Goal: Entertainment & Leisure: Browse casually

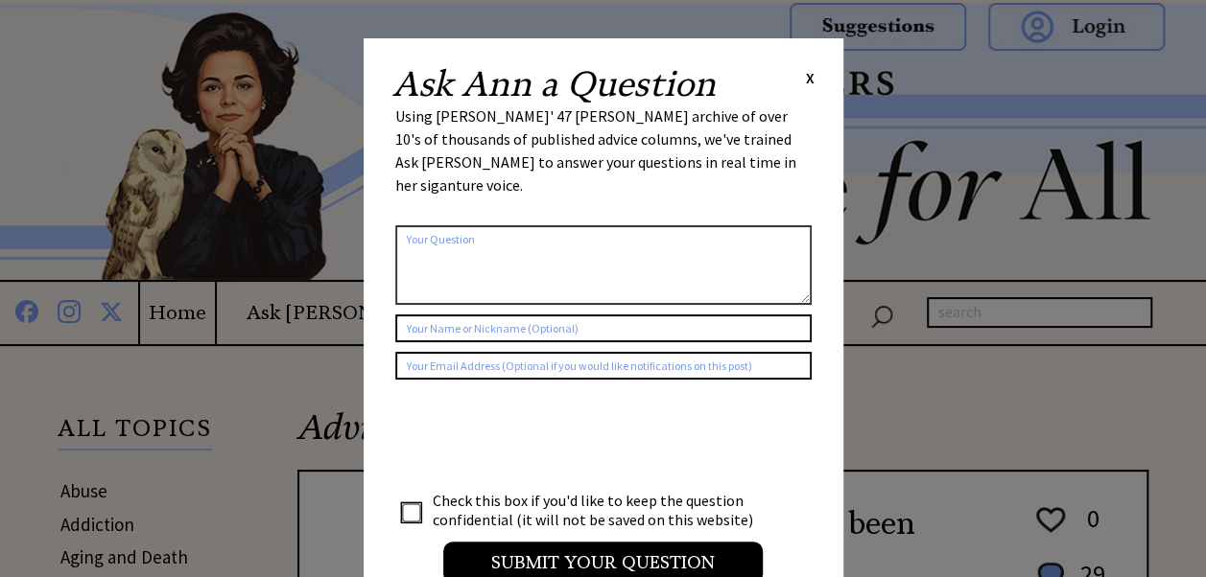
click at [806, 81] on span "X" at bounding box center [810, 77] width 9 height 19
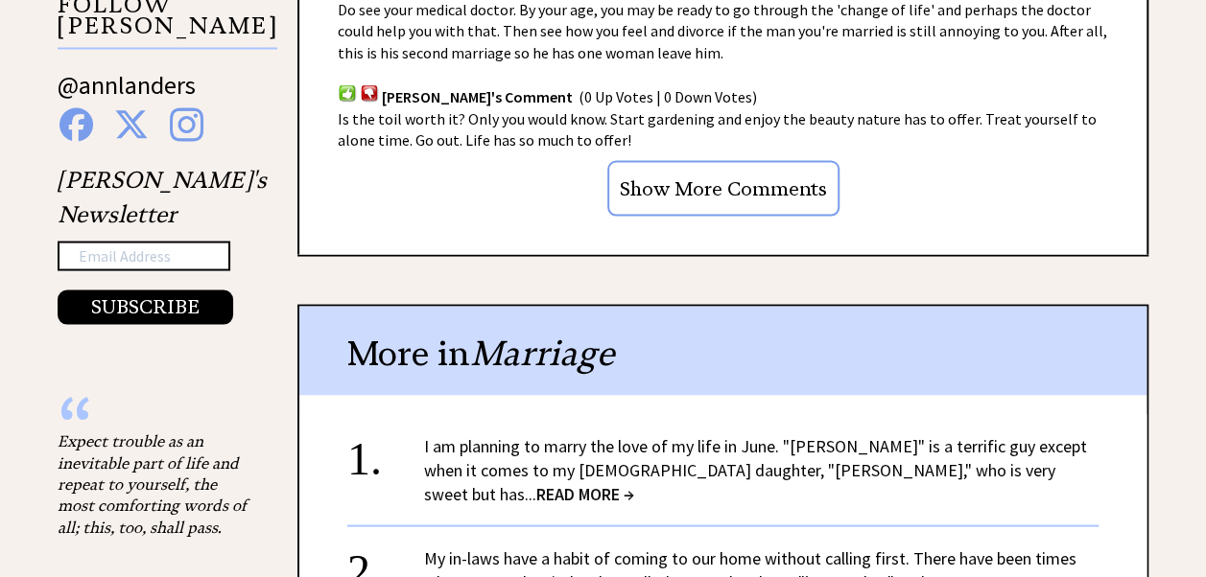
scroll to position [1822, 0]
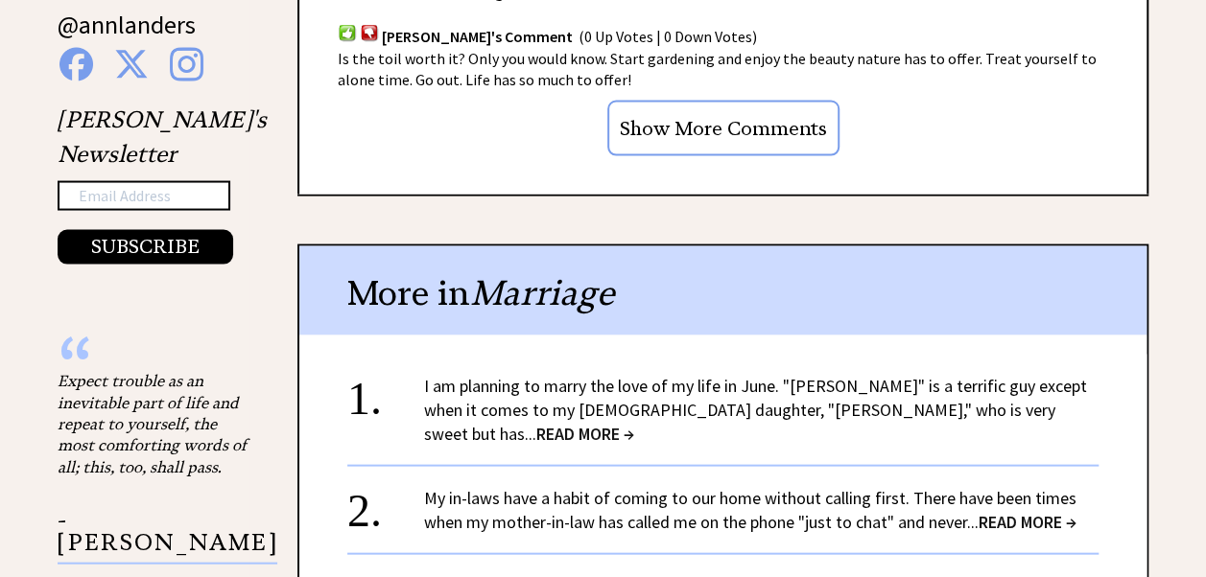
click at [634, 423] on span "READ MORE →" at bounding box center [585, 434] width 98 height 22
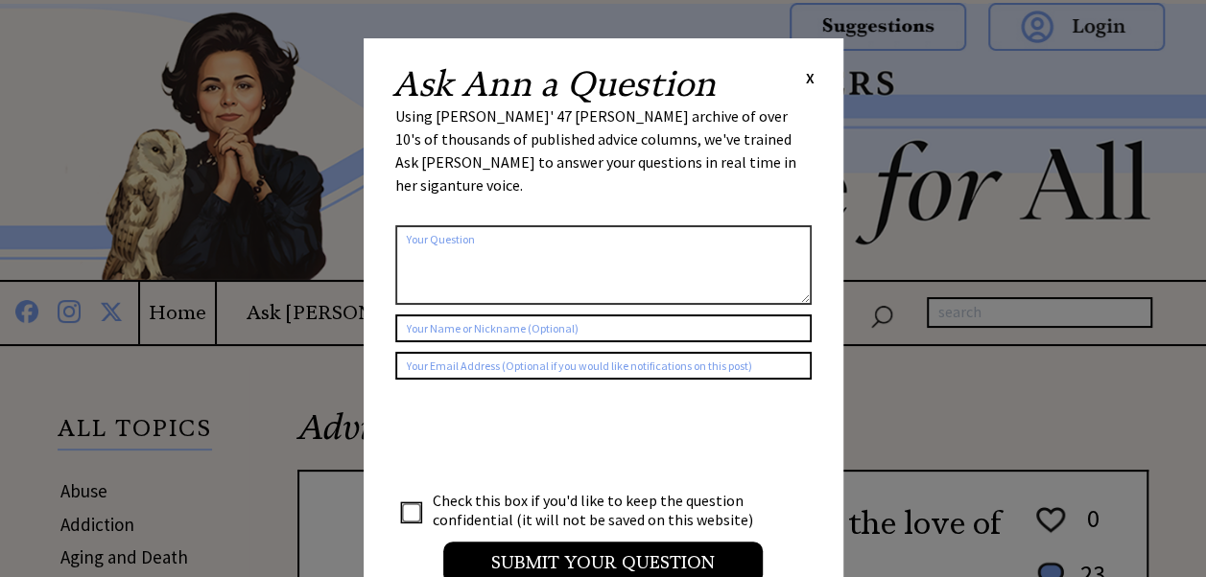
click at [806, 72] on span "X" at bounding box center [810, 77] width 9 height 19
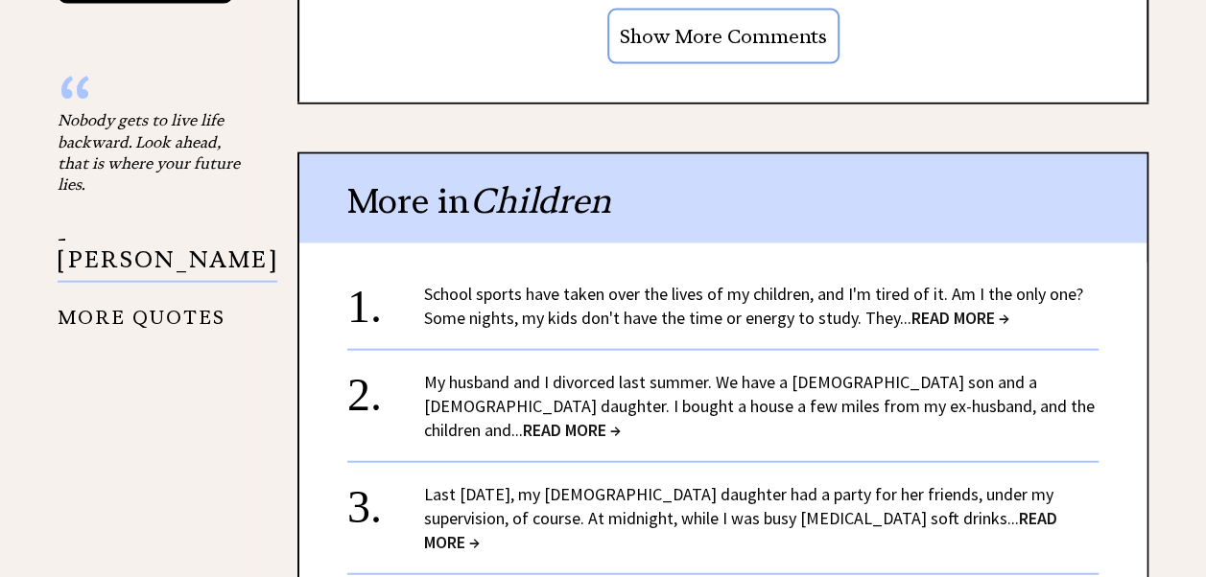
scroll to position [2110, 0]
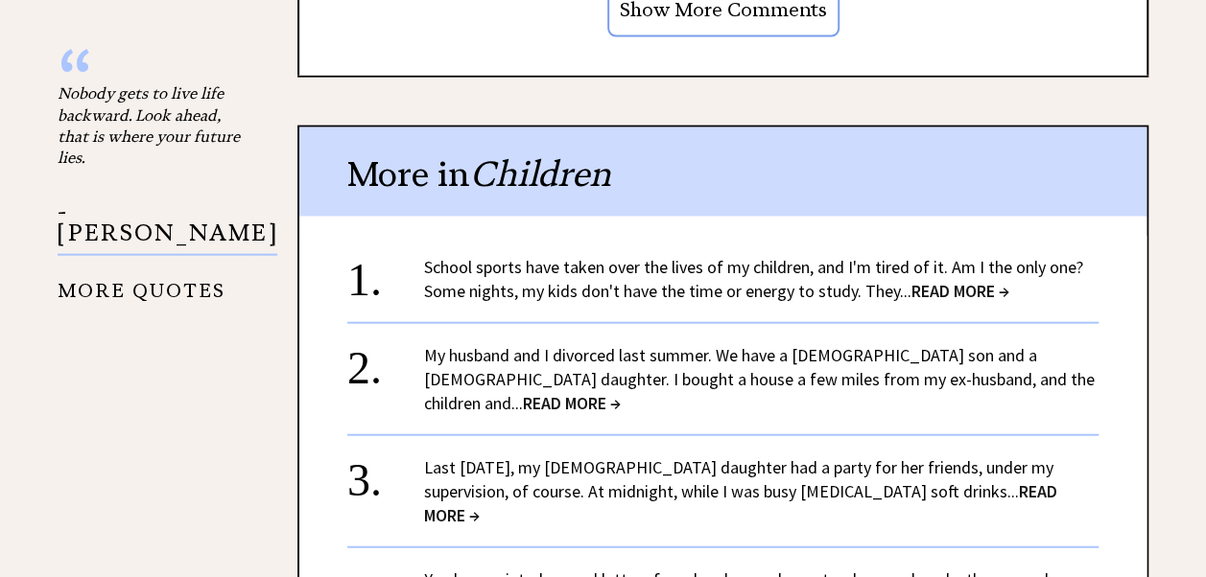
click at [725, 344] on link "My husband and I divorced last summer. We have a 9-year-old son and a 6-year-ol…" at bounding box center [759, 379] width 670 height 70
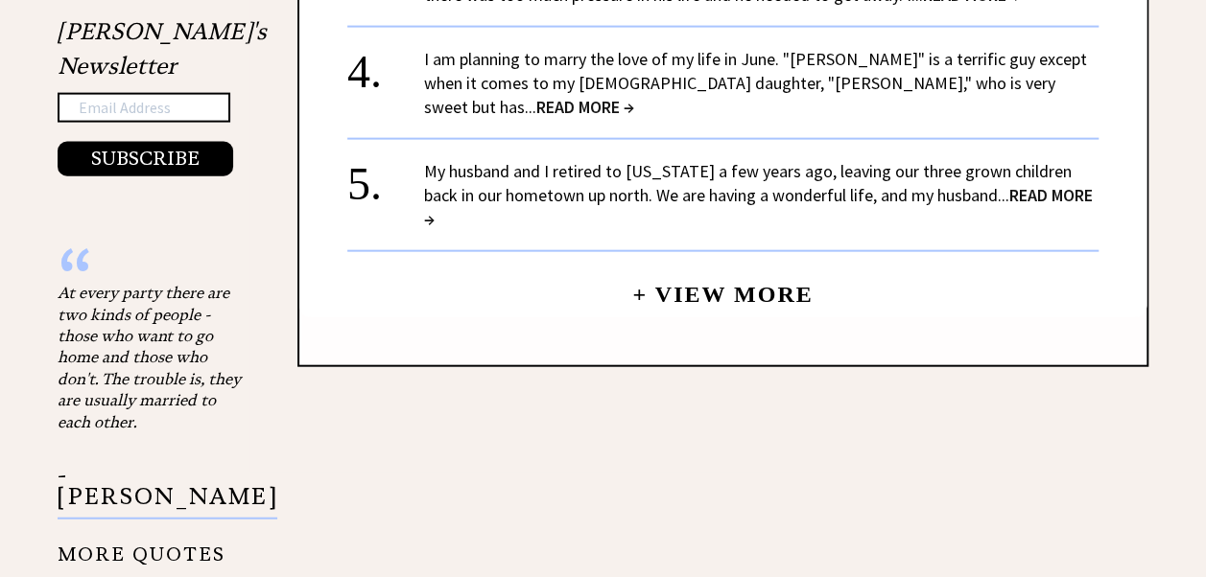
scroll to position [2110, 0]
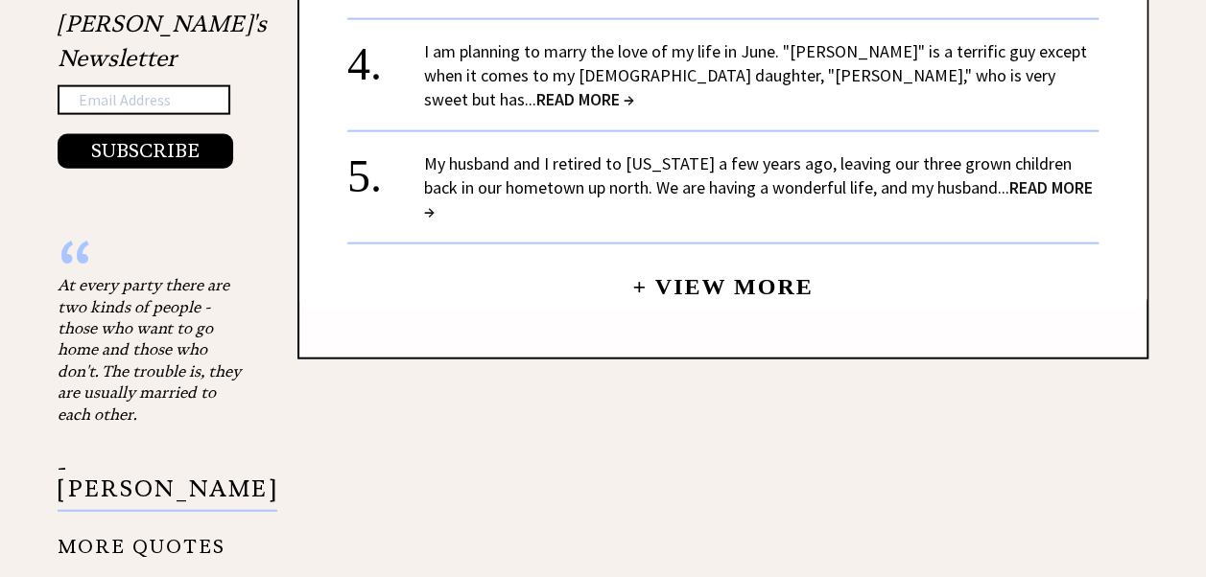
click at [740, 153] on link "My husband and I retired to Florida a few years ago, leaving our three grown ch…" at bounding box center [758, 188] width 669 height 70
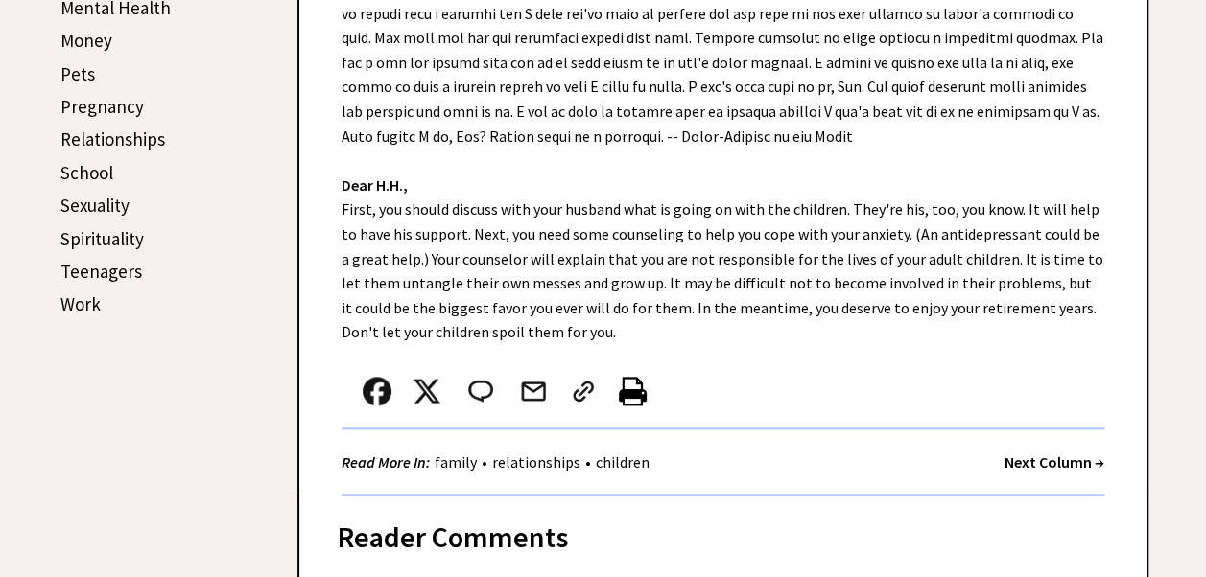
scroll to position [959, 0]
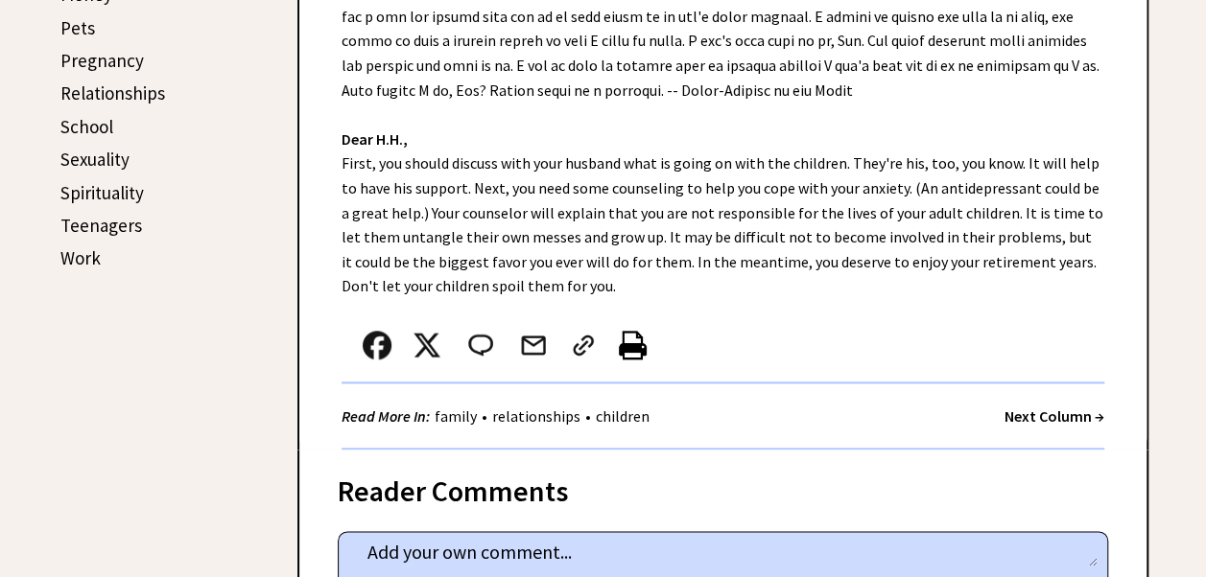
click at [93, 160] on link "Sexuality" at bounding box center [94, 159] width 69 height 23
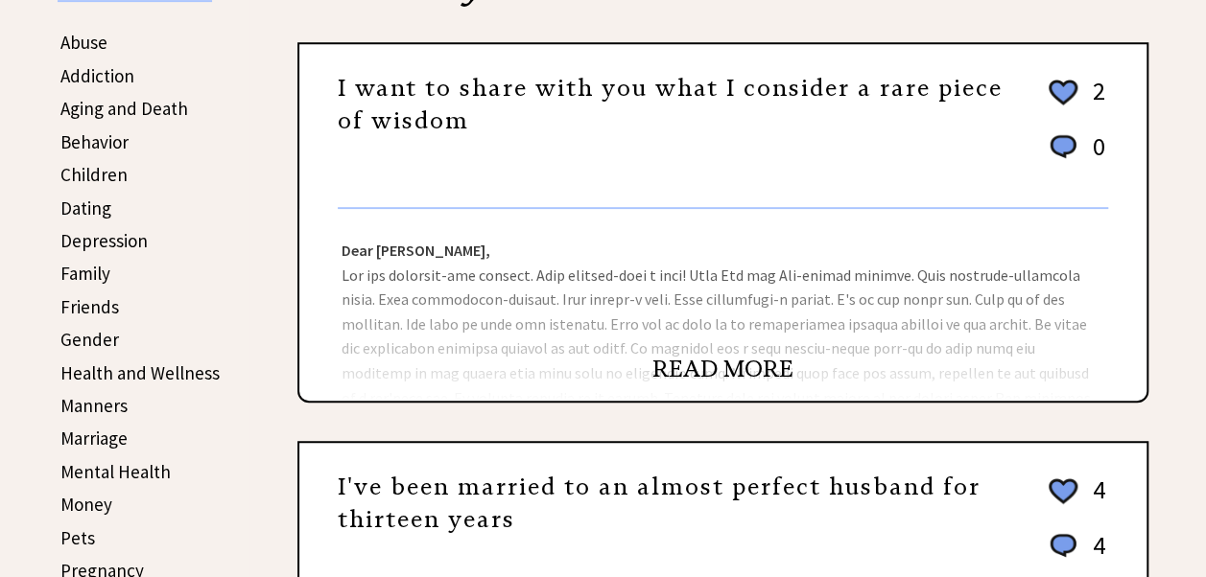
scroll to position [480, 0]
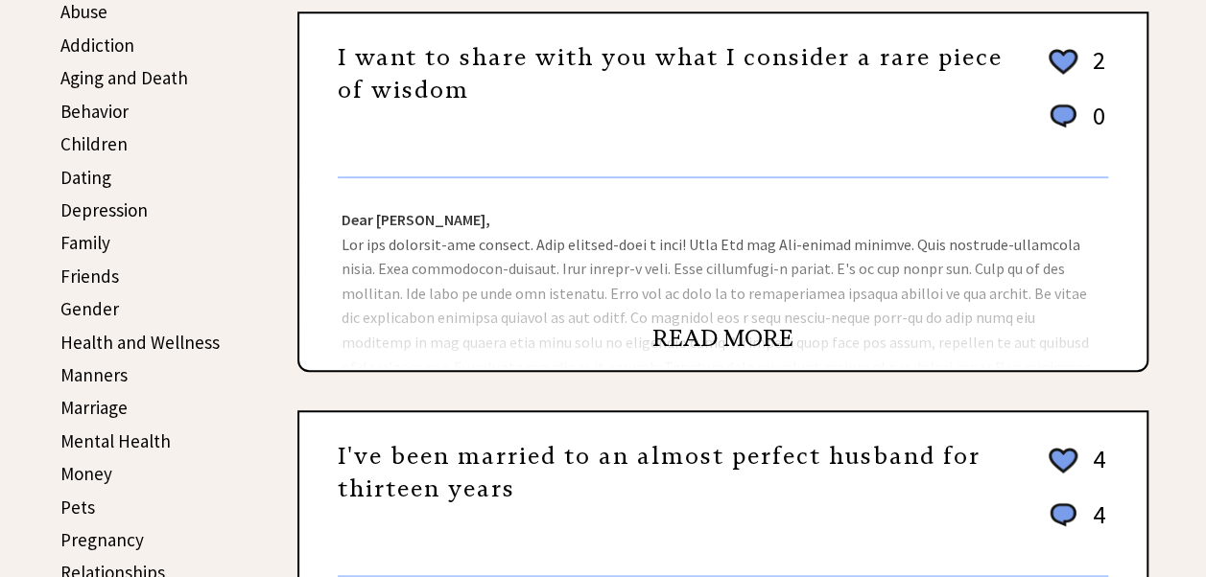
click at [742, 339] on link "READ MORE" at bounding box center [722, 338] width 141 height 29
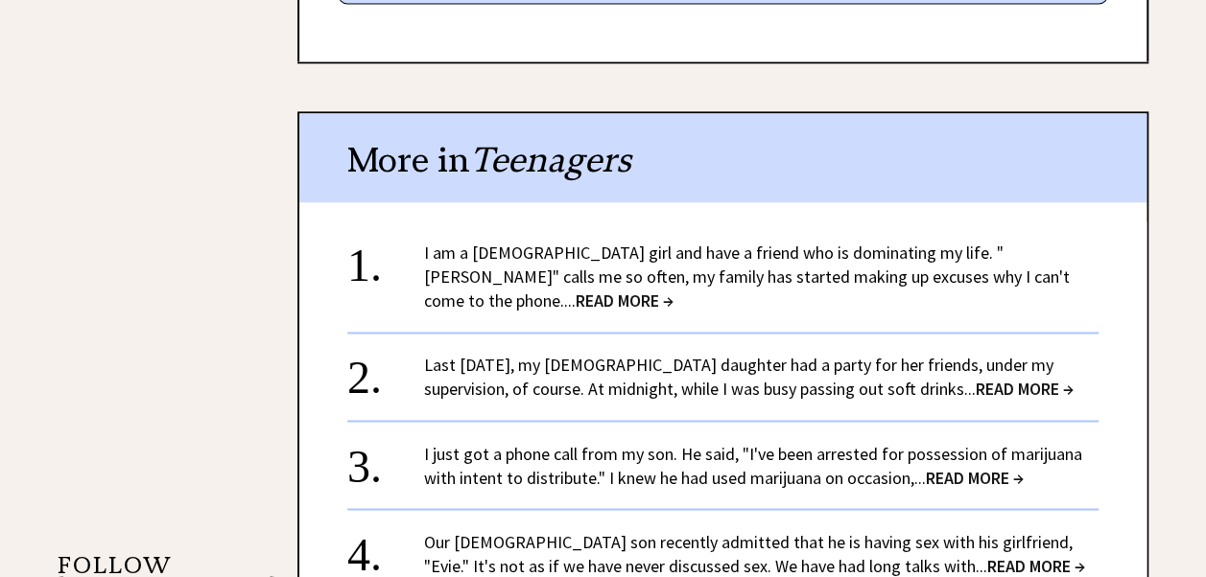
scroll to position [1439, 0]
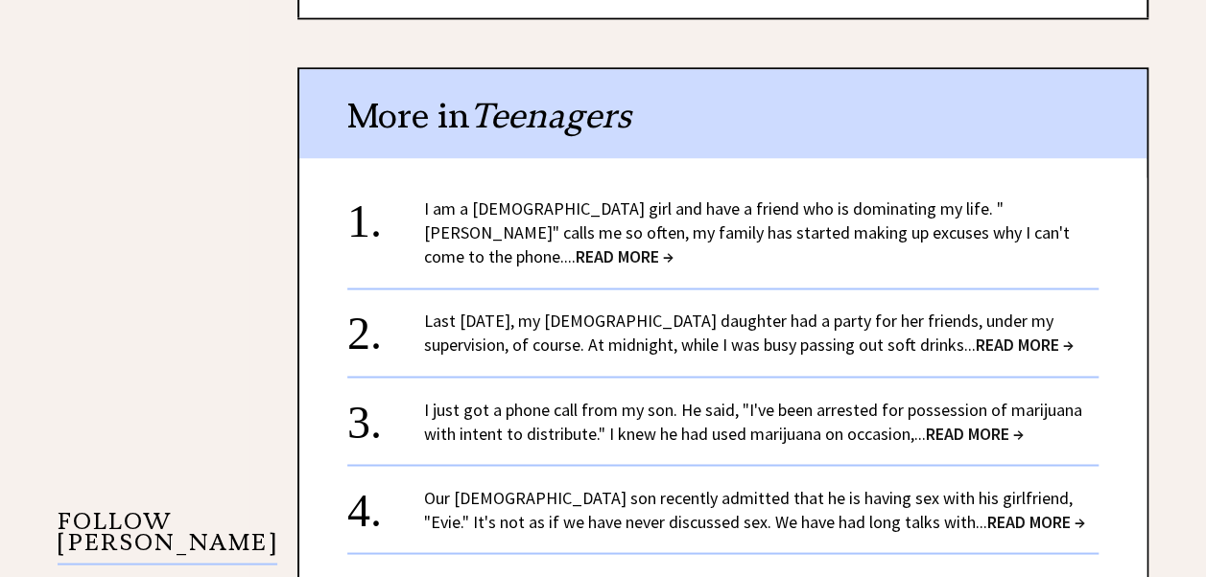
click at [889, 310] on link "Last [DATE], my [DEMOGRAPHIC_DATA] daughter had a party for her friends, under …" at bounding box center [748, 333] width 649 height 46
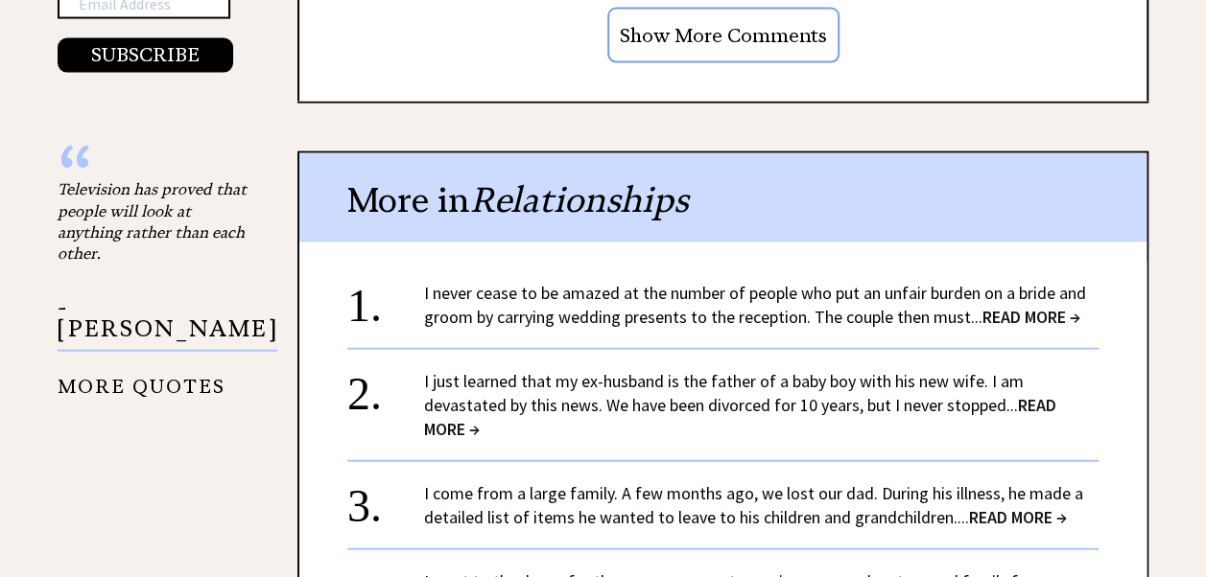
scroll to position [2110, 0]
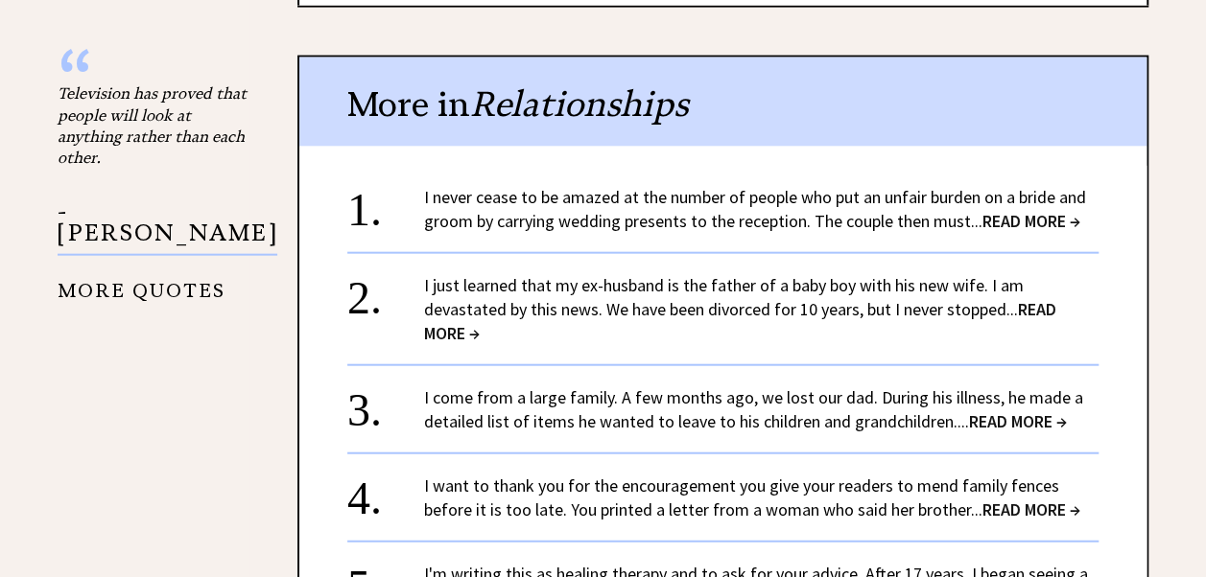
click at [751, 274] on link "I just learned that my ex-husband is the father of a baby boy with his new wife…" at bounding box center [740, 309] width 632 height 70
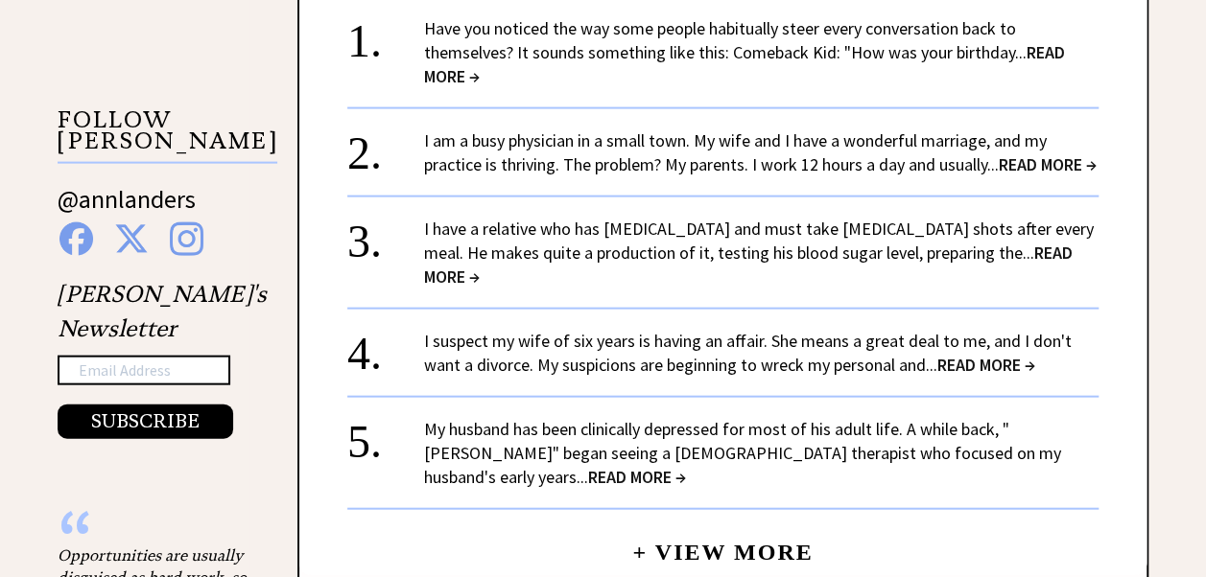
scroll to position [2014, 0]
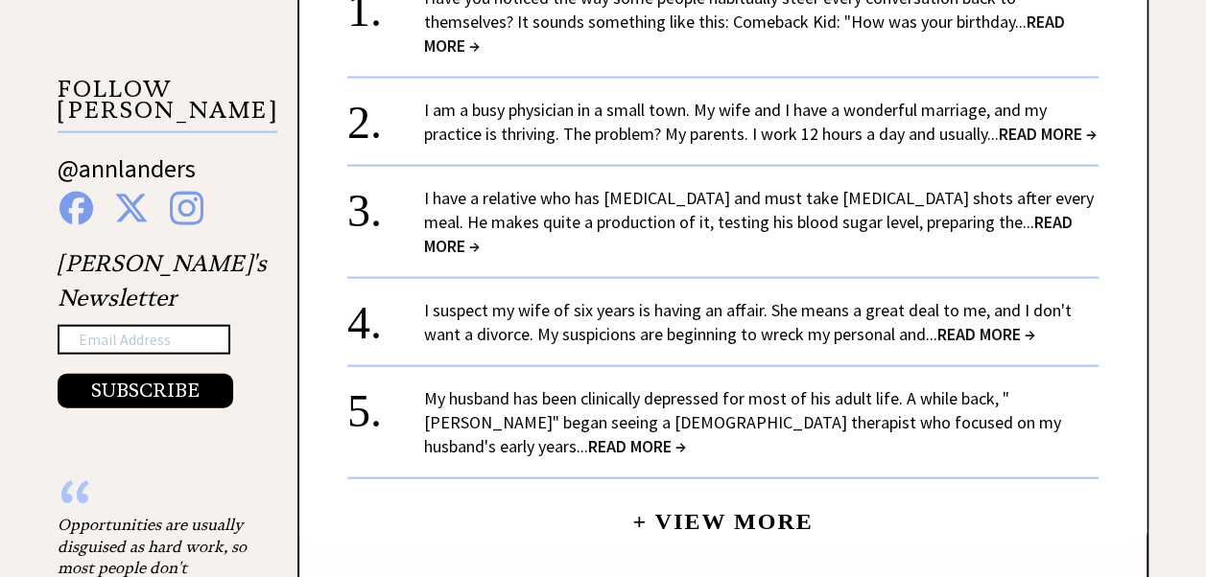
click at [781, 298] on div "I suspect my wife of six years is having an affair. She means a great deal to m…" at bounding box center [761, 322] width 674 height 48
click at [976, 323] on span "READ MORE →" at bounding box center [986, 334] width 98 height 22
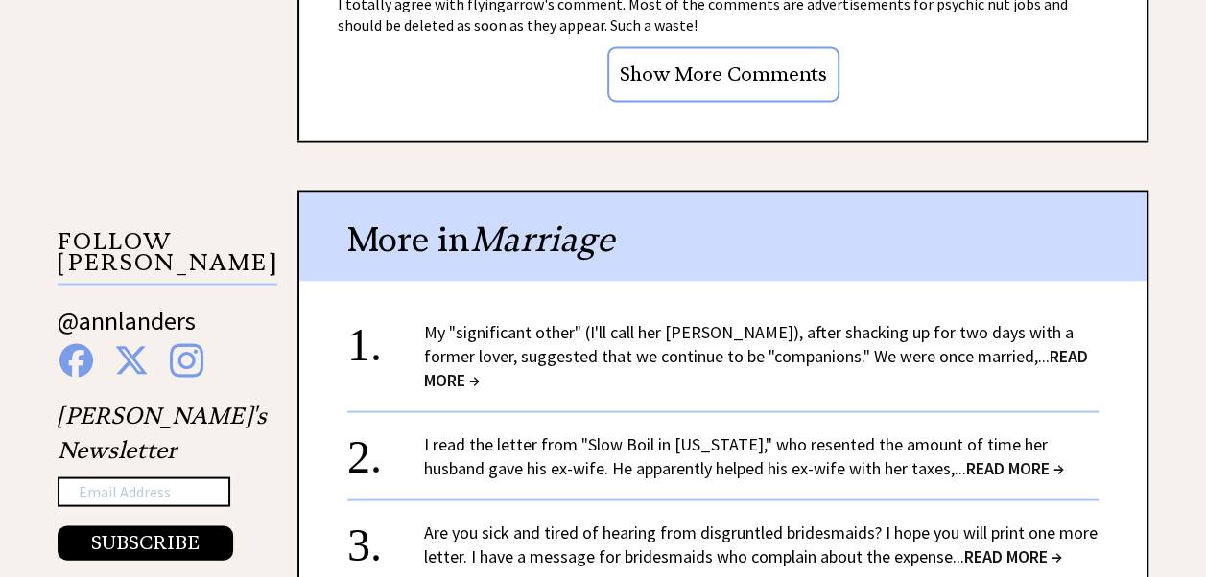
scroll to position [1726, 0]
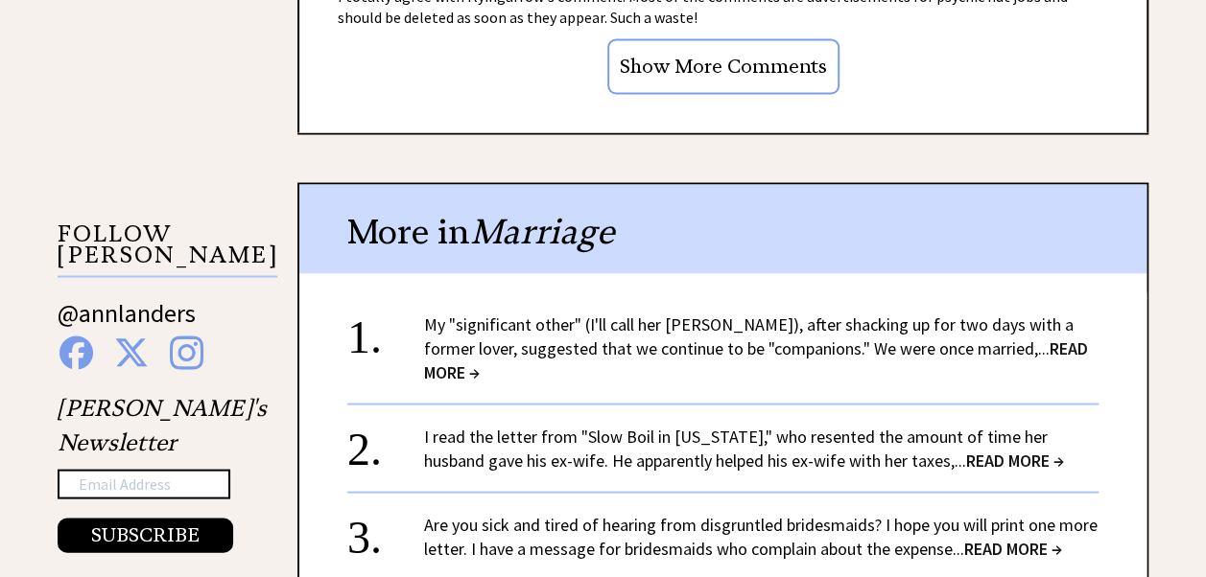
click at [988, 337] on span "READ MORE →" at bounding box center [756, 360] width 664 height 46
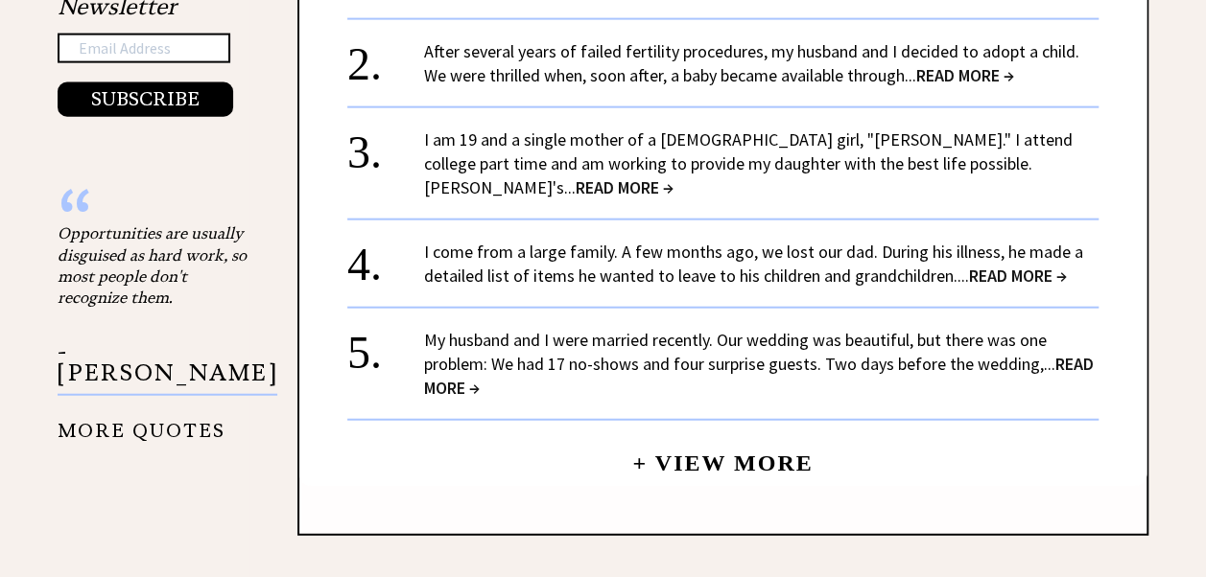
scroll to position [2206, 0]
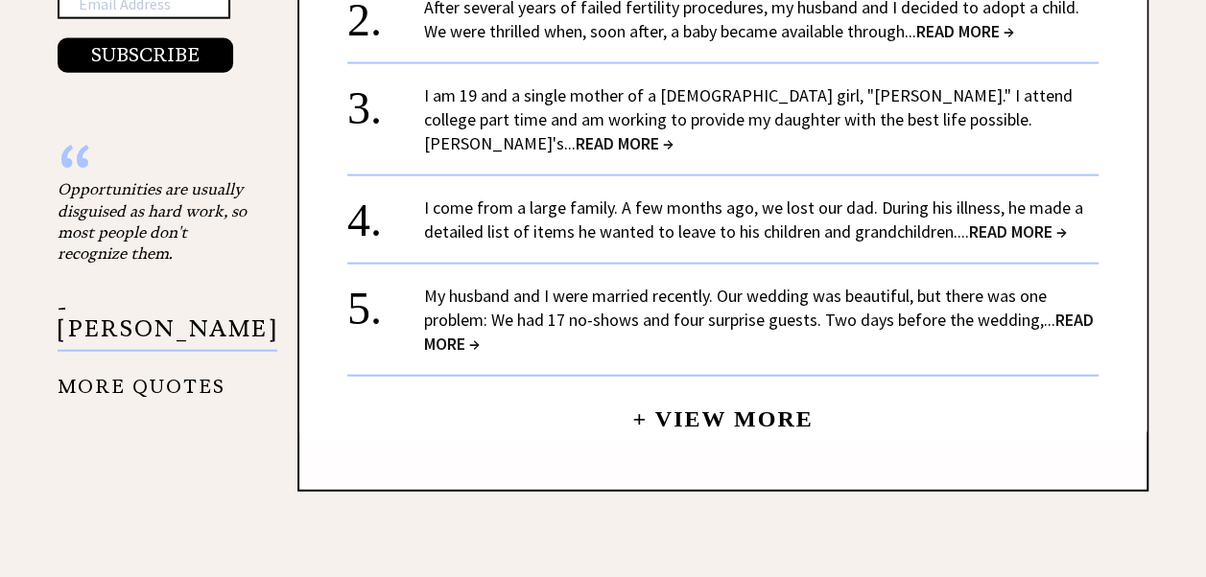
click at [1017, 197] on link "I come from a large family. A few months ago, we lost our dad. During his illne…" at bounding box center [753, 220] width 659 height 46
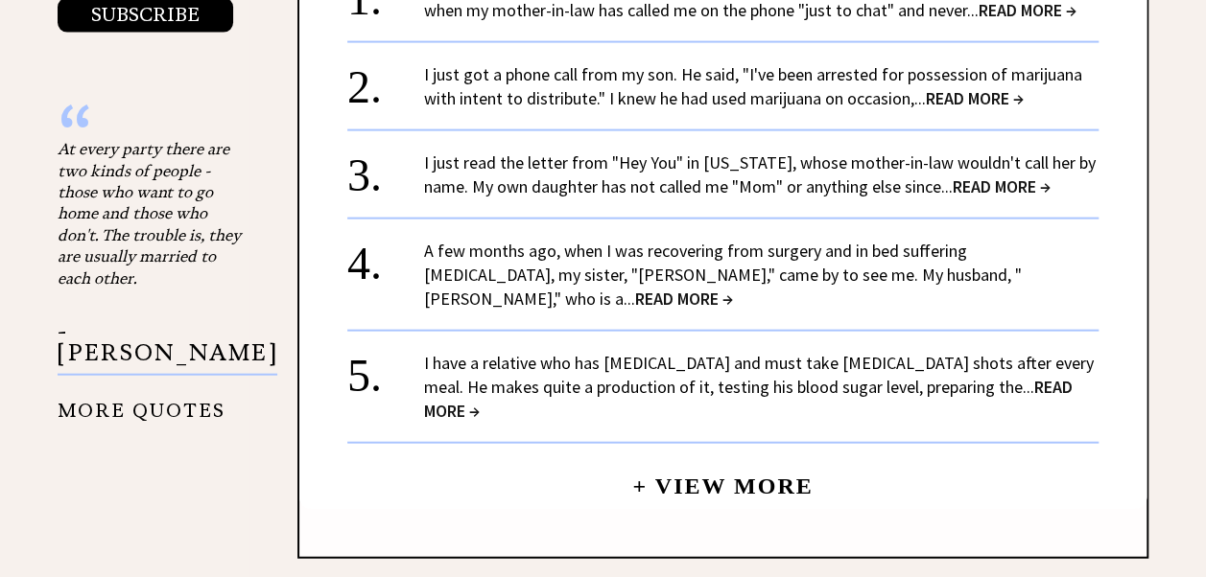
scroll to position [2110, 0]
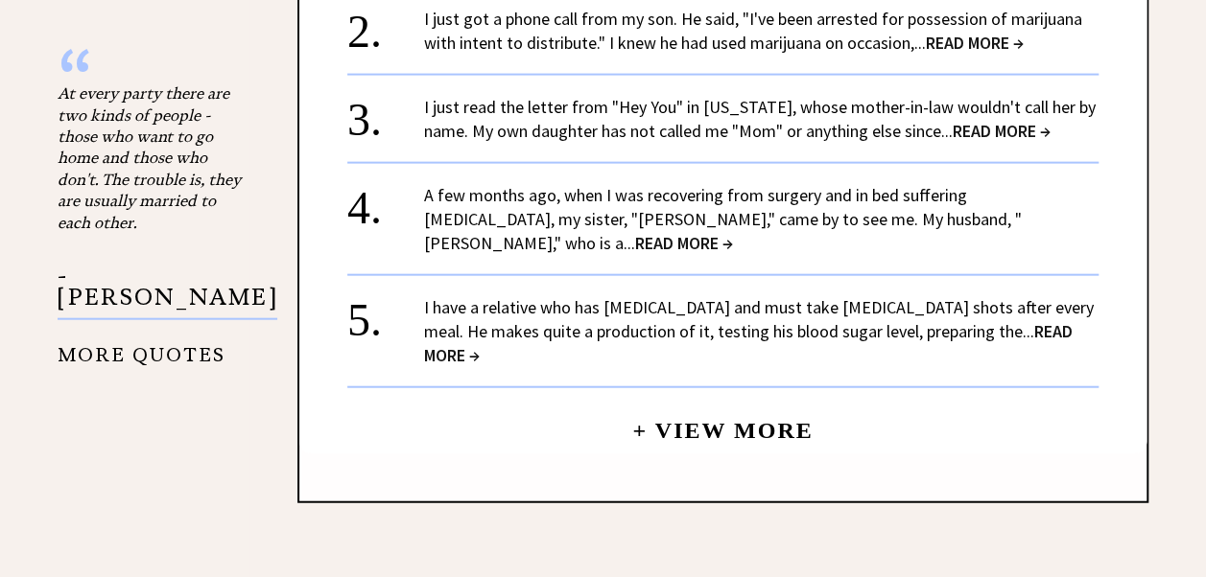
click at [733, 232] on span "READ MORE →" at bounding box center [684, 243] width 98 height 22
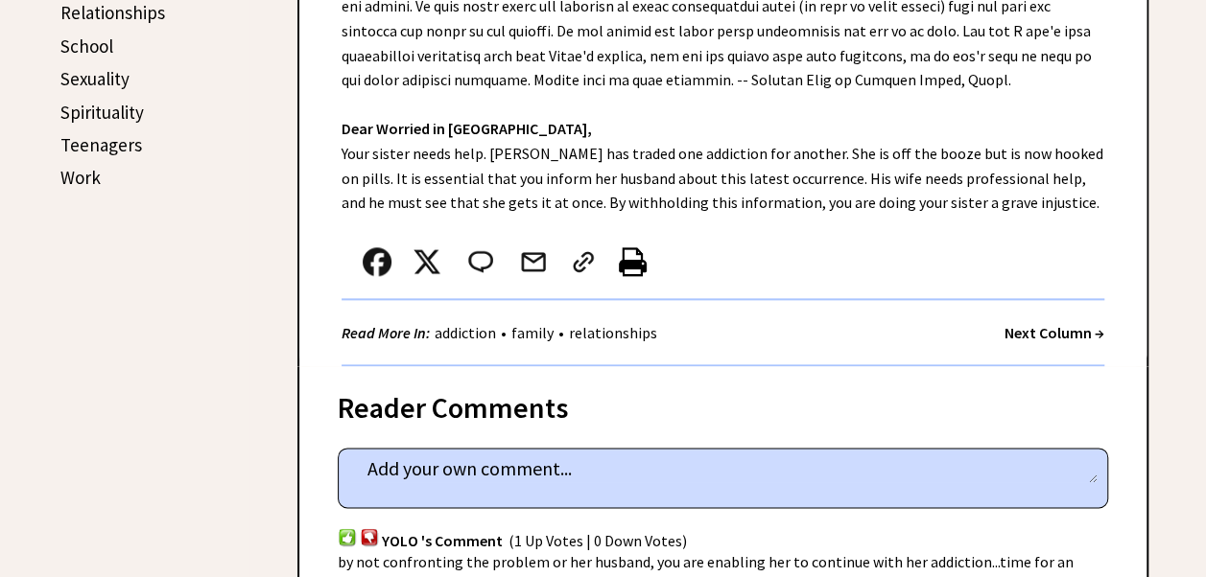
scroll to position [1055, 0]
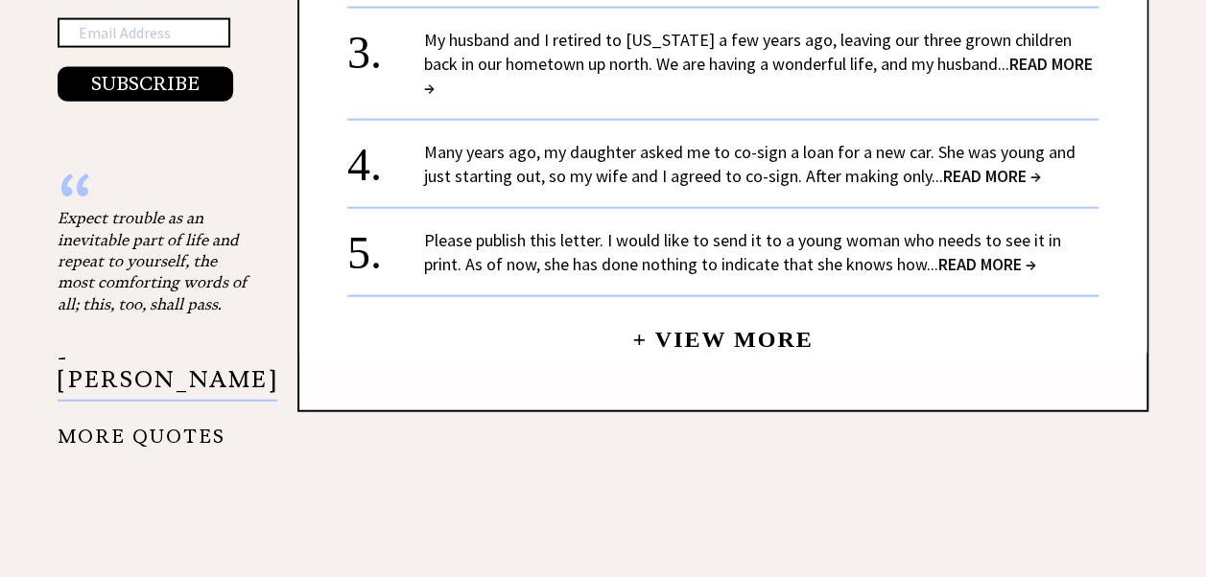
scroll to position [2207, 0]
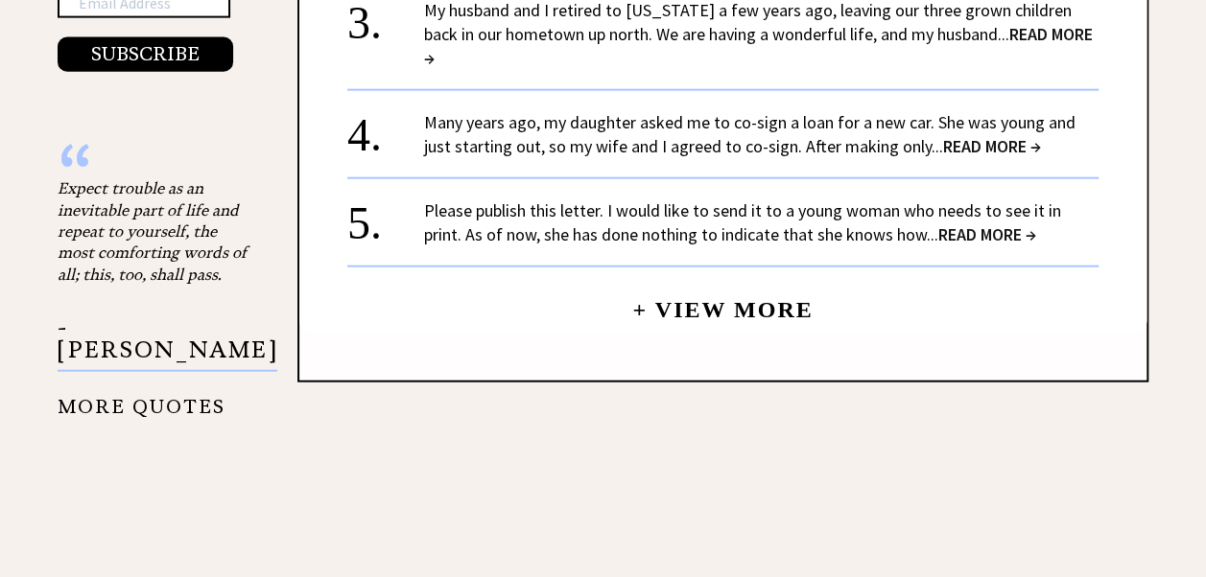
click at [958, 223] on span "READ MORE →" at bounding box center [987, 234] width 98 height 22
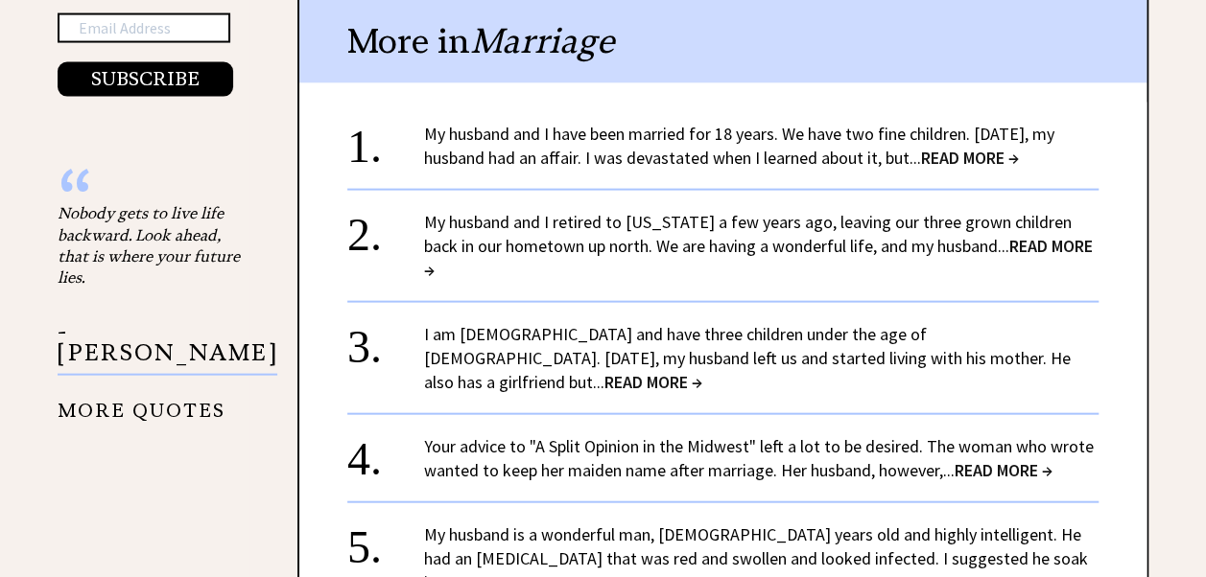
scroll to position [2014, 0]
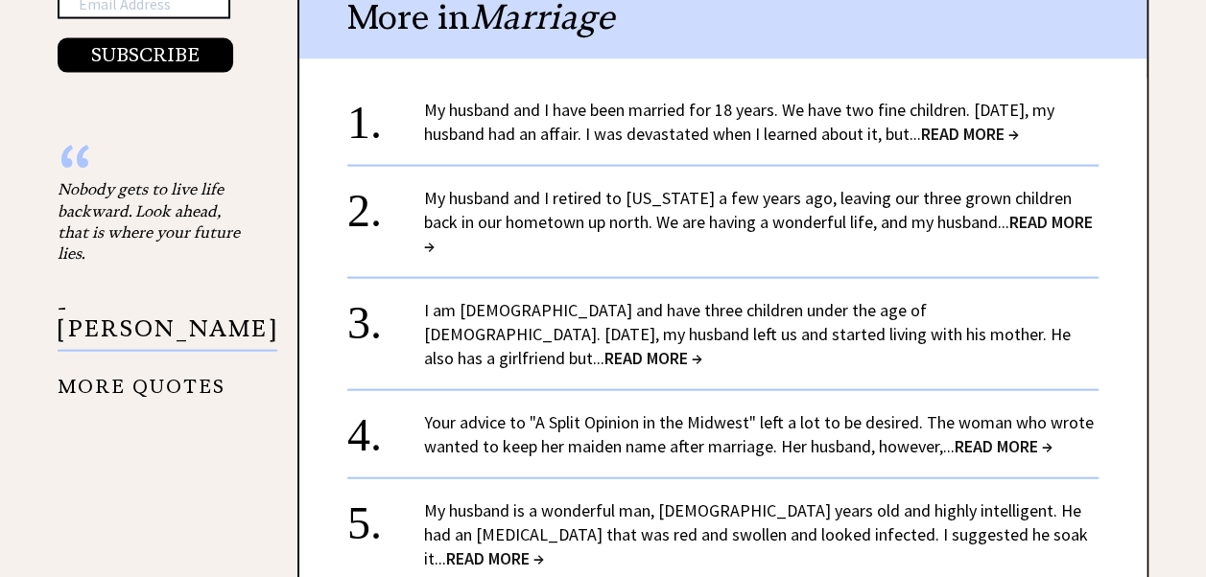
click at [767, 299] on link "I am 34 years old and have three children under the age of 10. Two years ago, m…" at bounding box center [747, 334] width 646 height 70
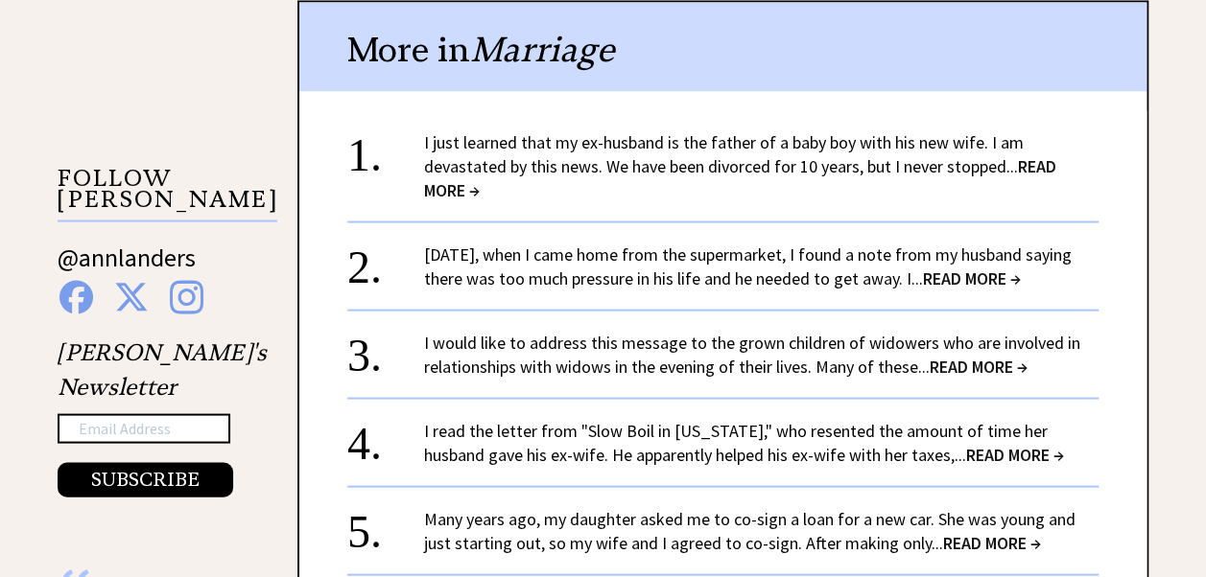
scroll to position [1918, 0]
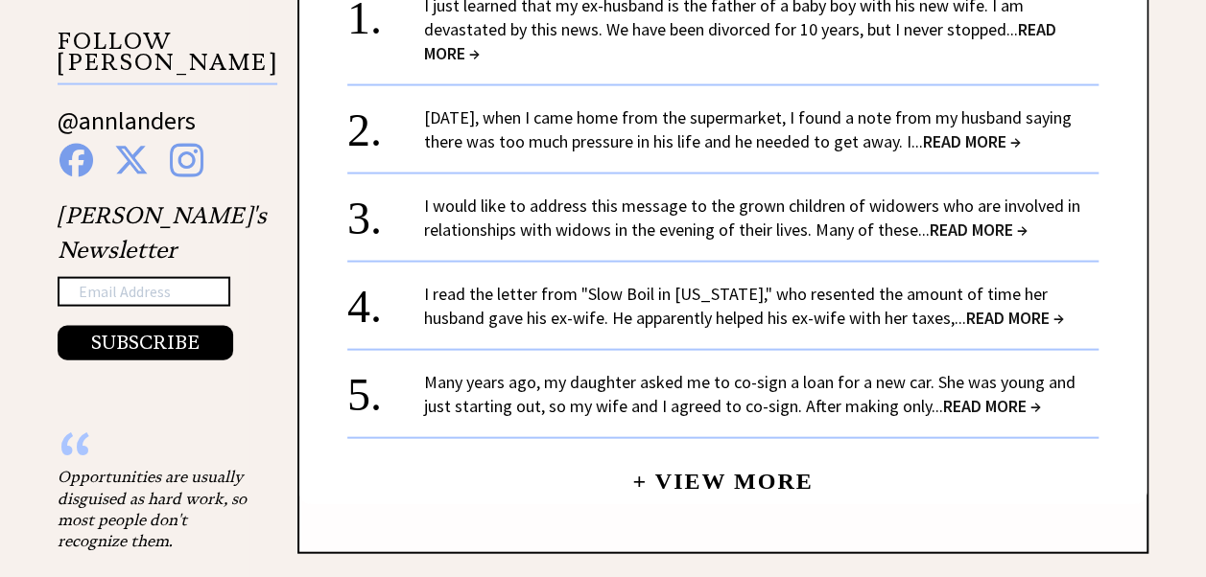
click at [704, 195] on link "I would like to address this message to the grown children of widowers who are …" at bounding box center [752, 218] width 656 height 46
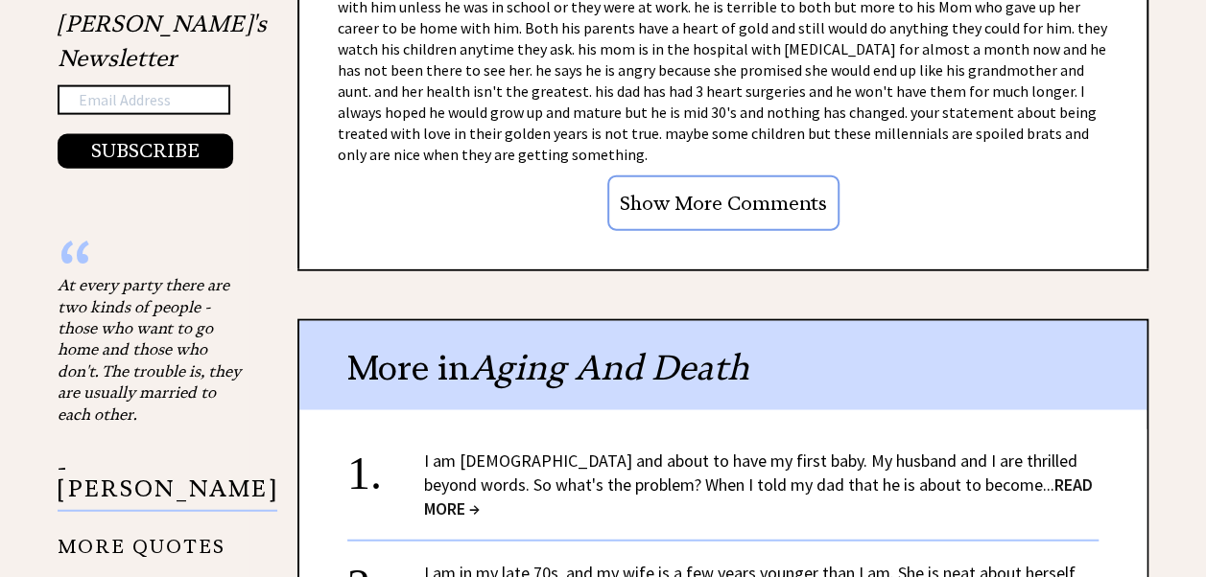
scroll to position [2206, 0]
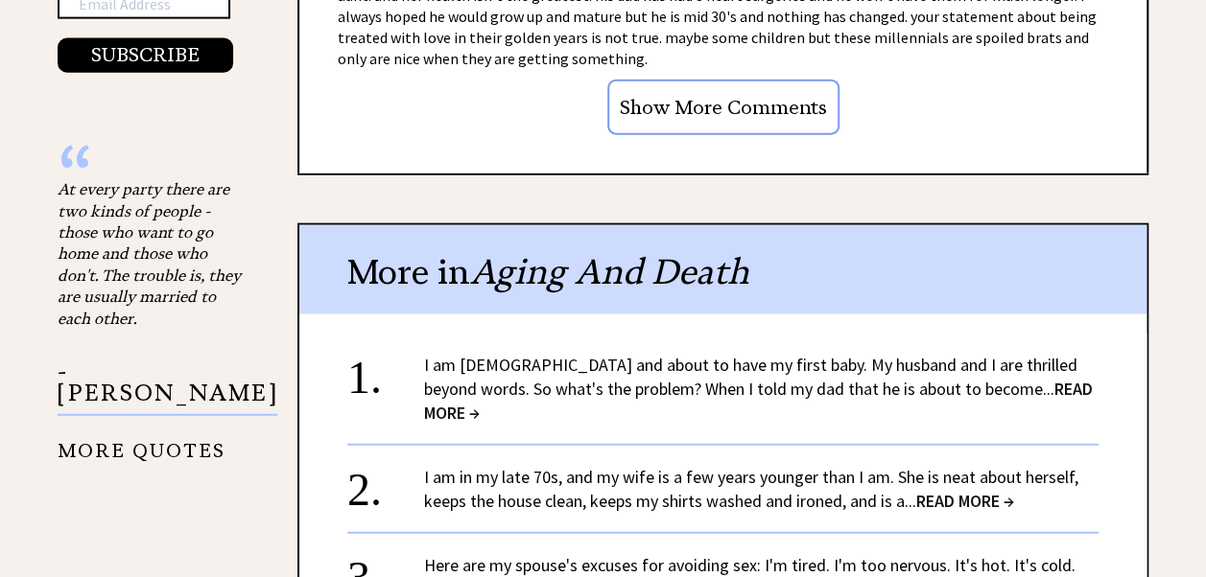
click at [1037, 378] on span "READ MORE →" at bounding box center [758, 401] width 669 height 46
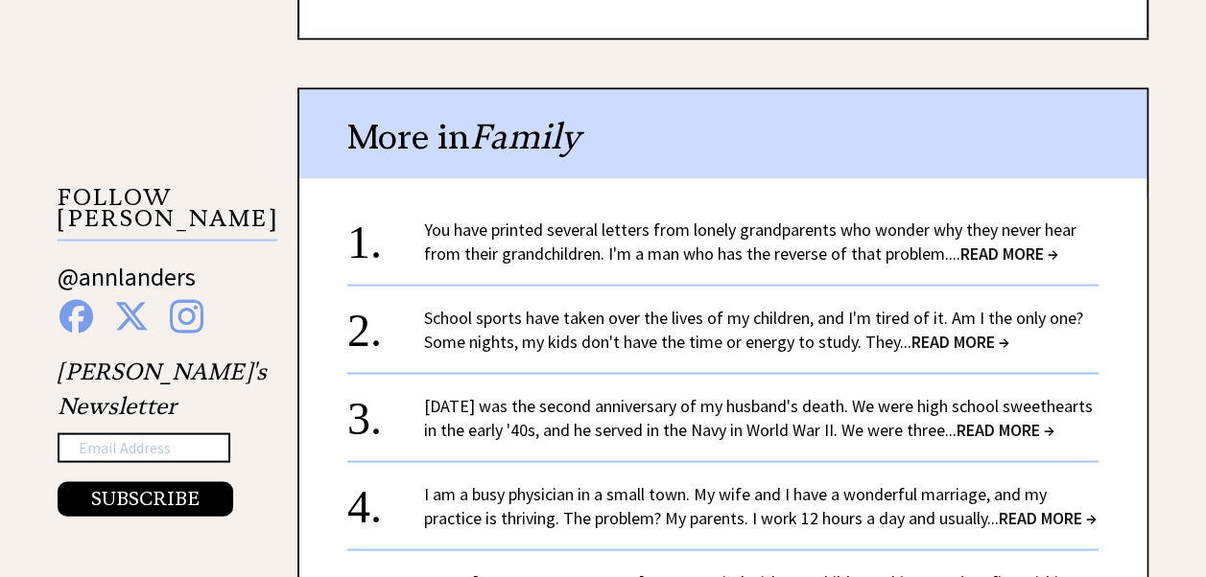
scroll to position [1822, 0]
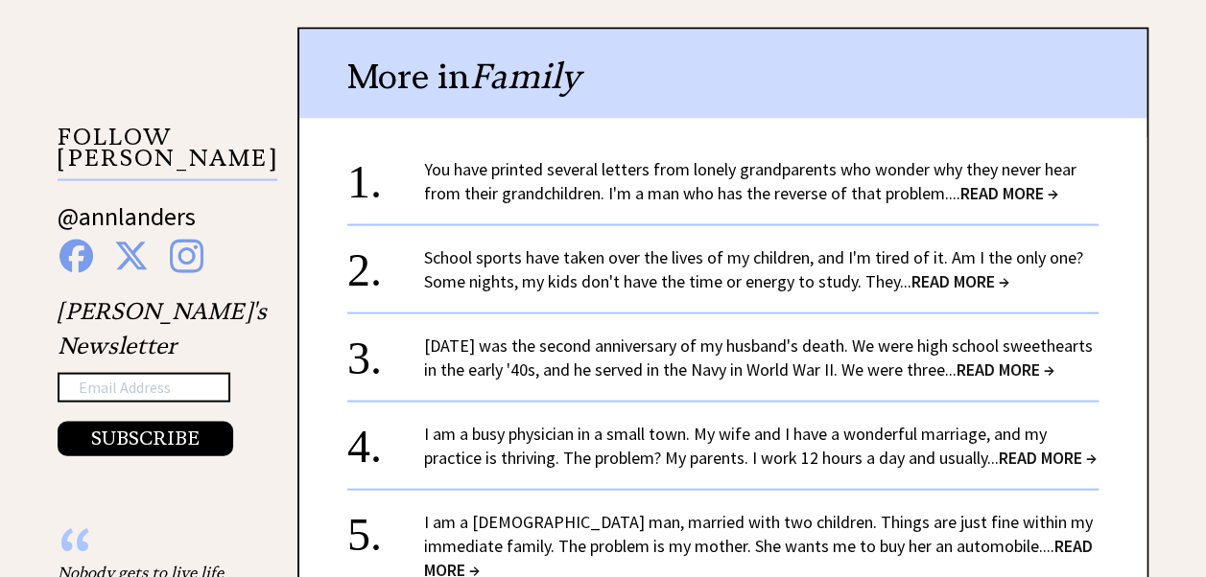
click at [1025, 186] on span "READ MORE →" at bounding box center [1009, 193] width 98 height 22
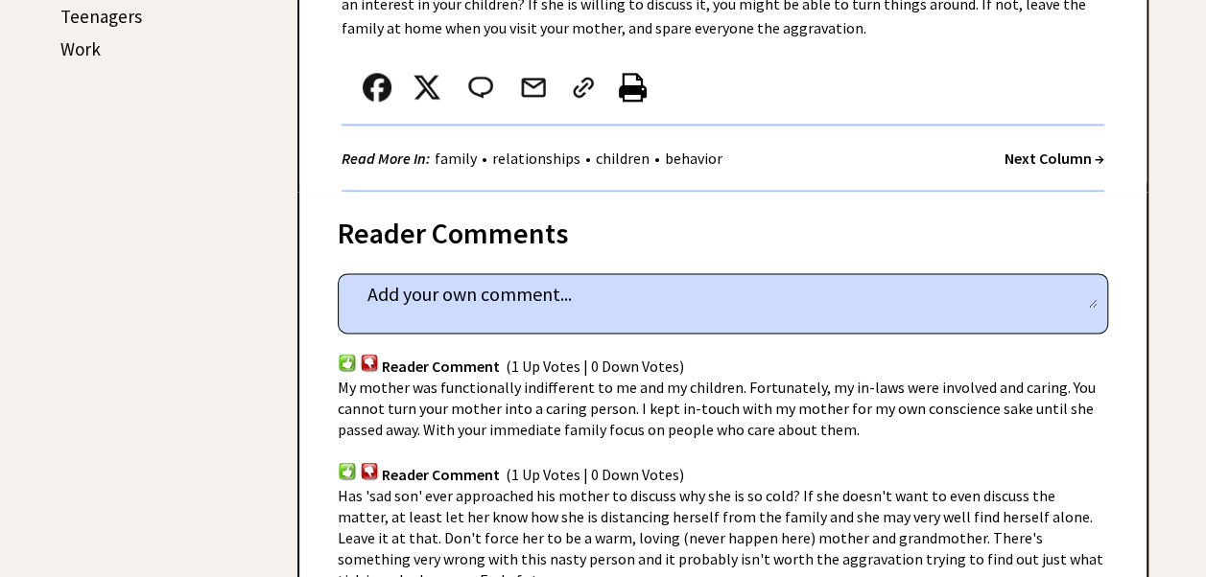
scroll to position [1151, 0]
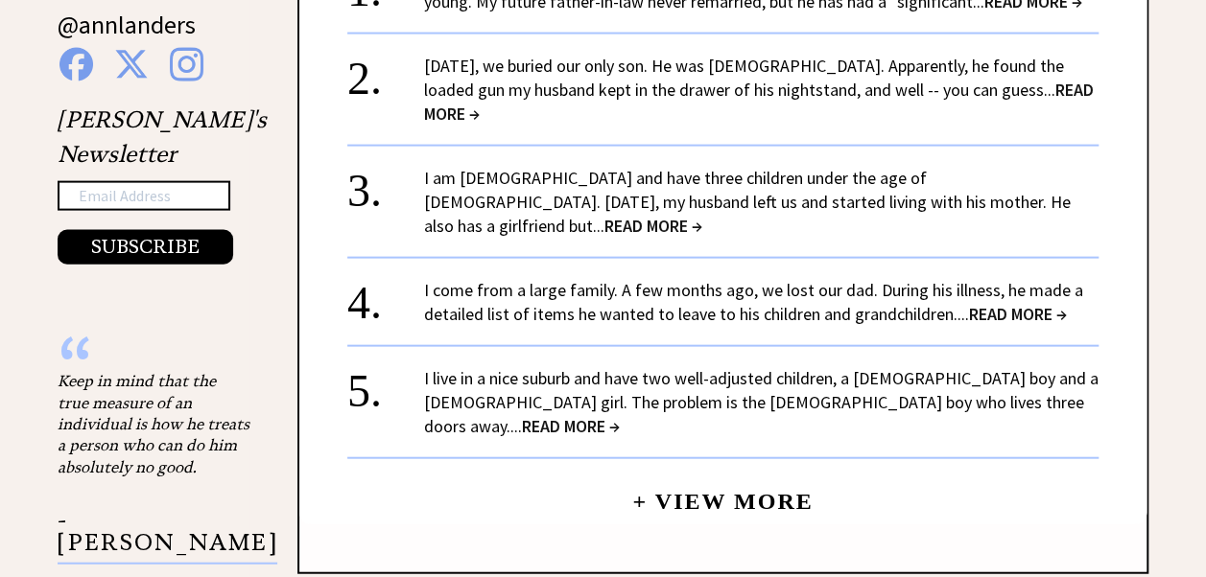
scroll to position [2110, 0]
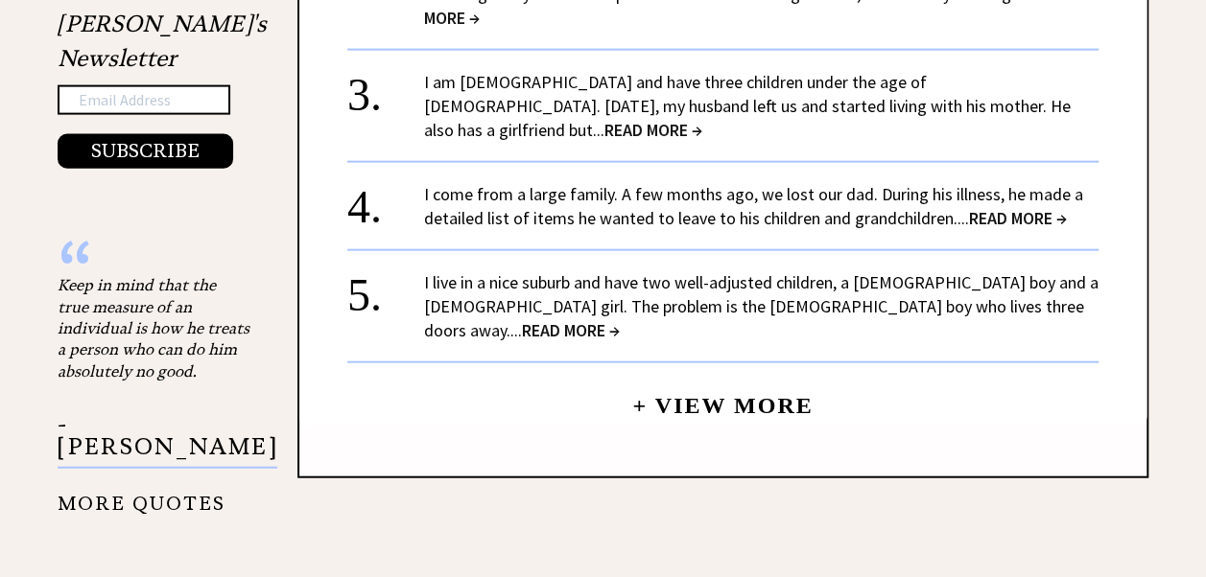
click at [620, 319] on span "READ MORE →" at bounding box center [571, 330] width 98 height 22
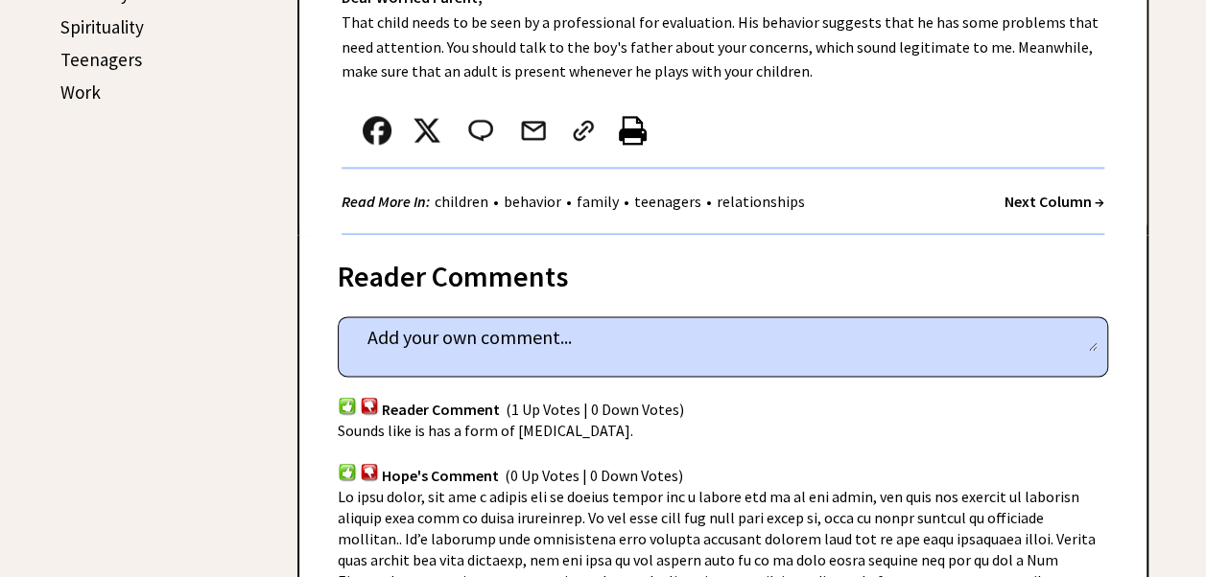
scroll to position [1151, 0]
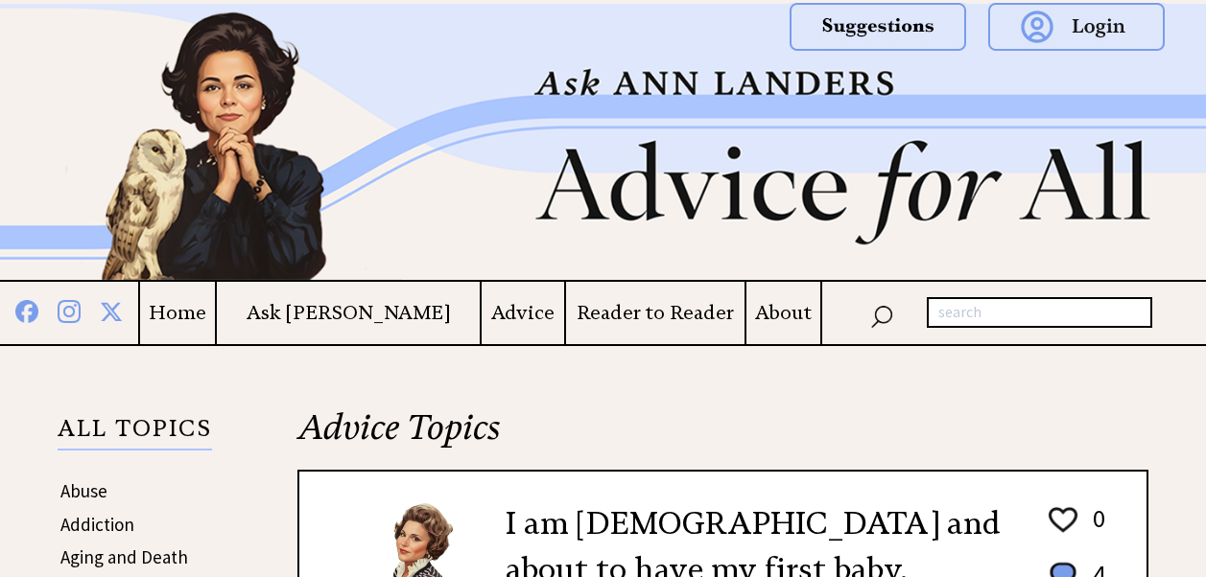
scroll to position [2111, 0]
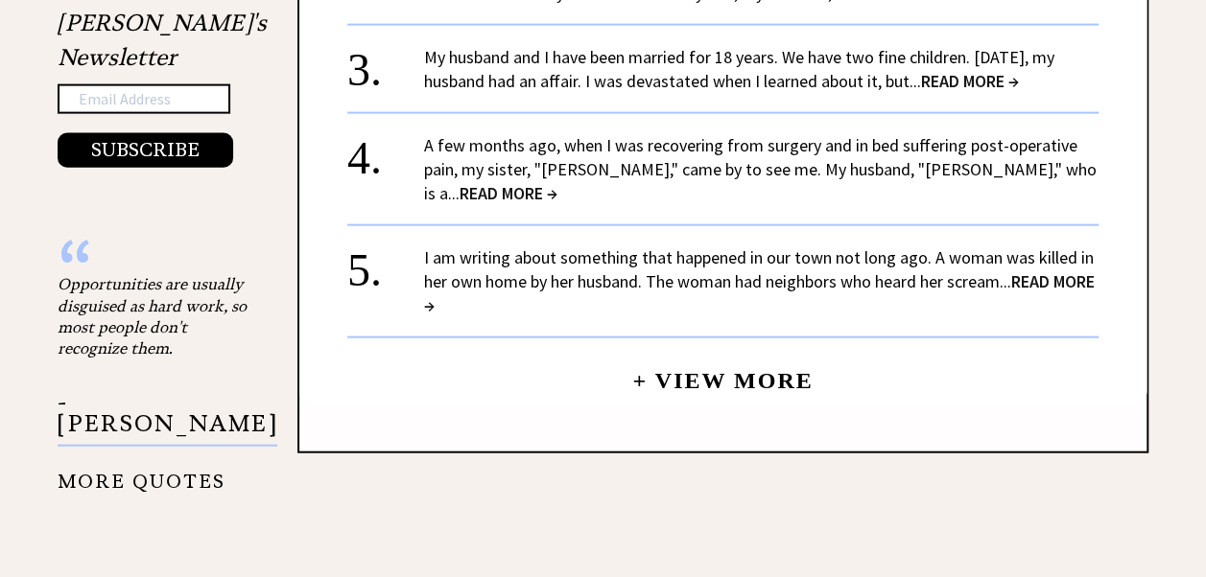
click at [752, 246] on div "I am writing about something that happened in our town not long ago. A woman wa…" at bounding box center [761, 282] width 674 height 72
click at [1039, 270] on span "READ MORE →" at bounding box center [759, 293] width 670 height 46
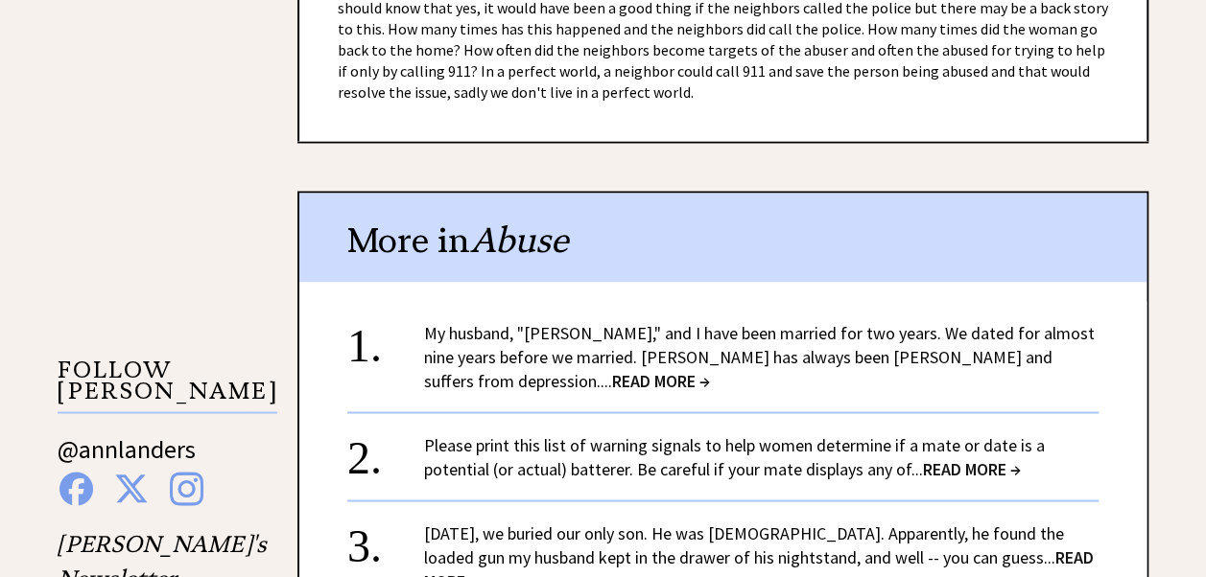
scroll to position [1631, 0]
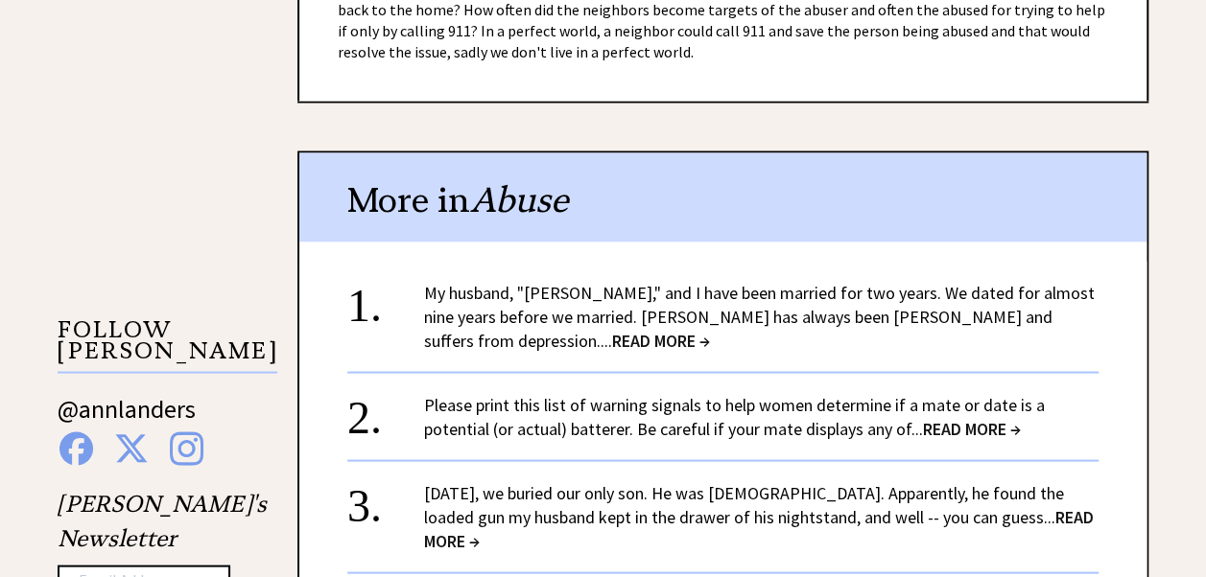
click at [710, 329] on span "READ MORE →" at bounding box center [661, 340] width 98 height 22
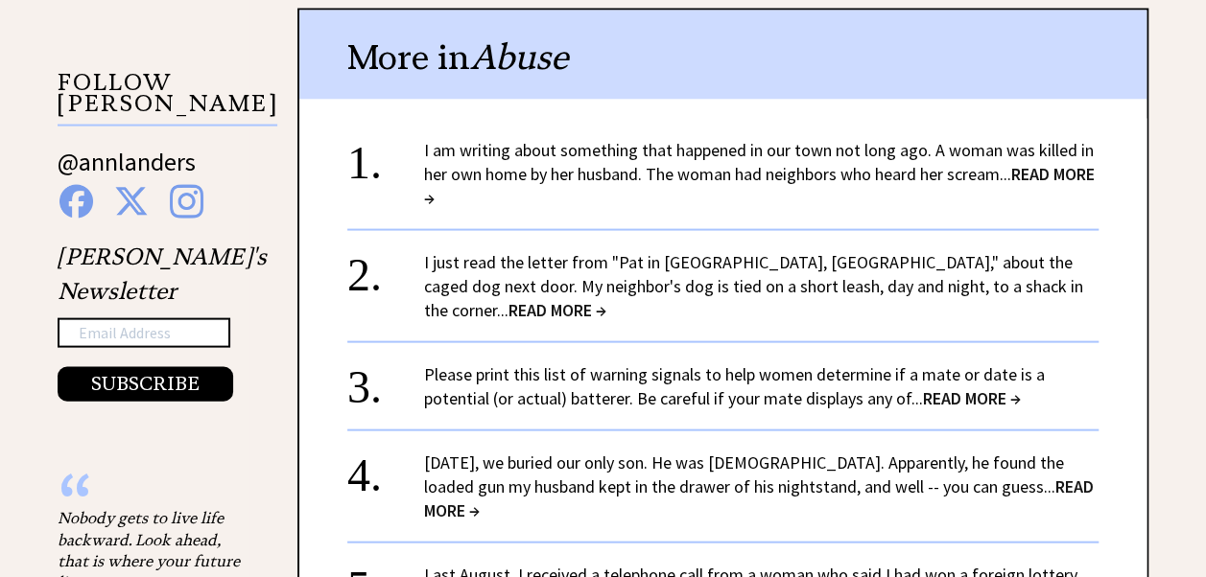
scroll to position [1918, 0]
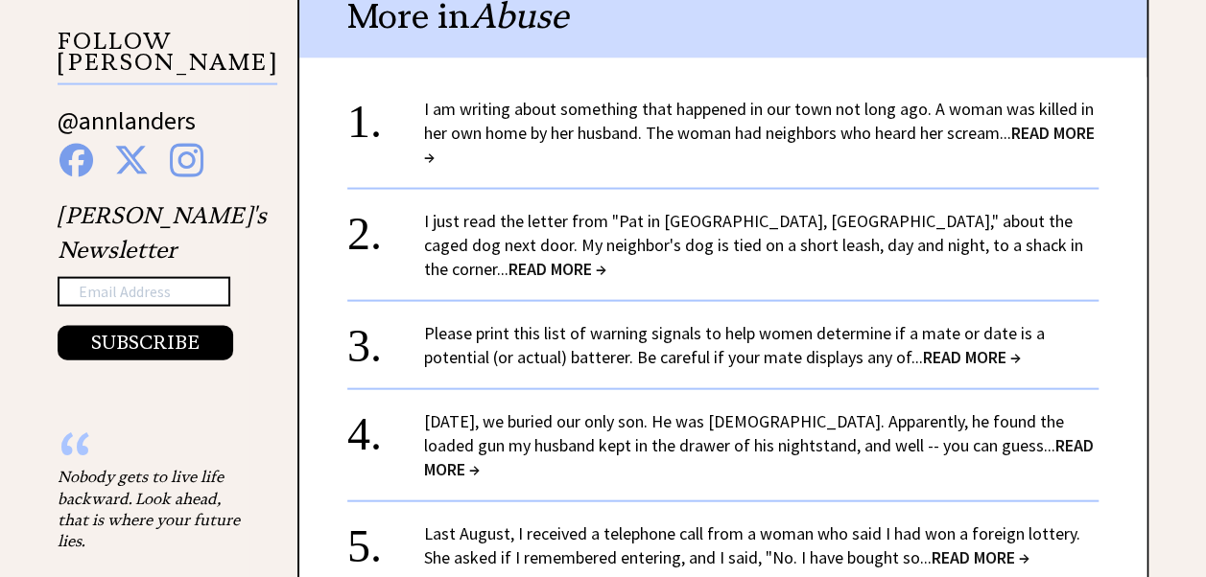
click at [606, 258] on span "READ MORE →" at bounding box center [557, 269] width 98 height 22
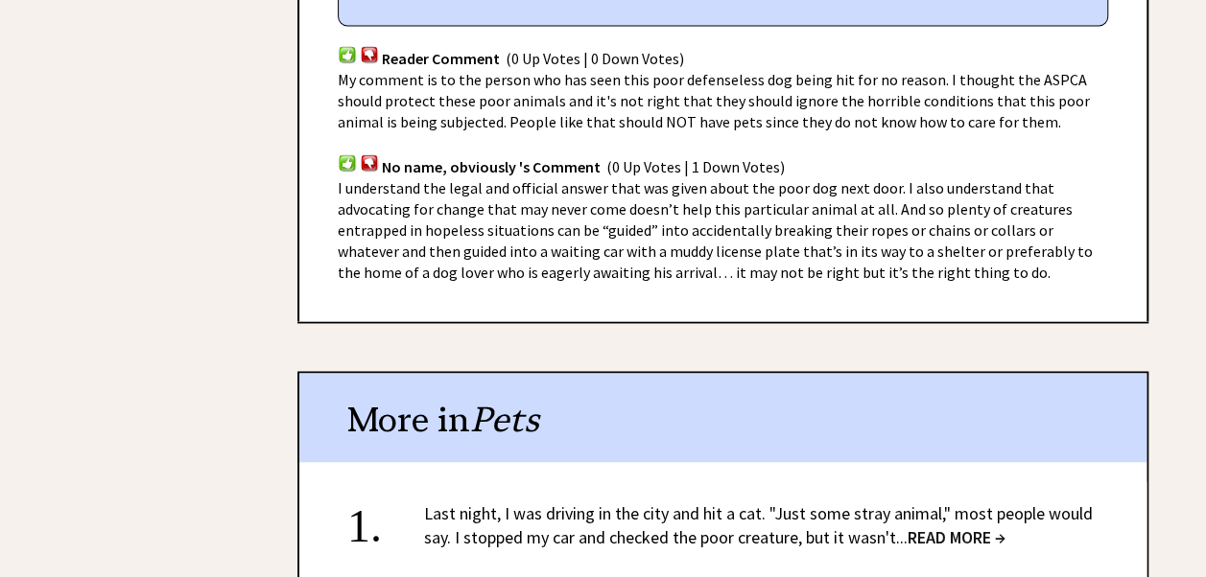
scroll to position [1439, 0]
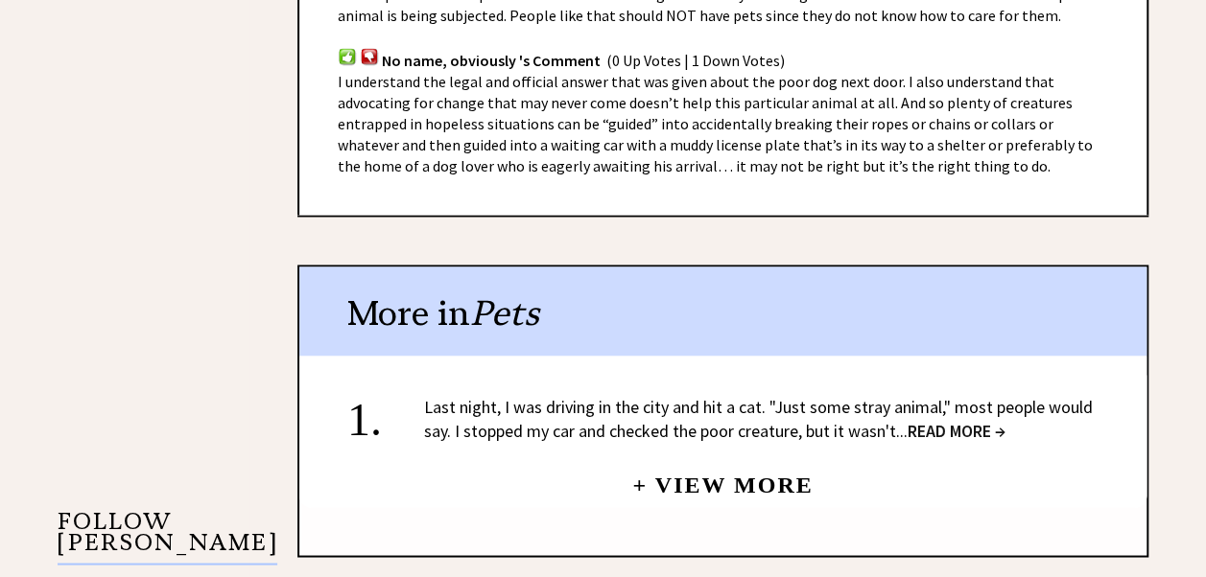
click at [713, 456] on link "+ View More" at bounding box center [722, 476] width 180 height 41
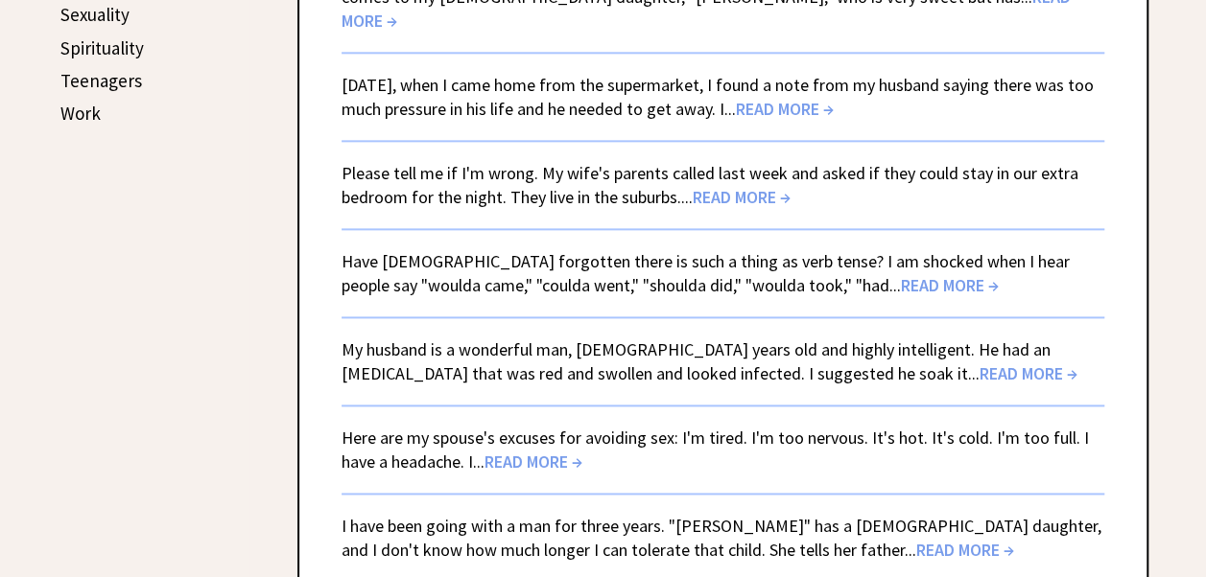
scroll to position [1151, 0]
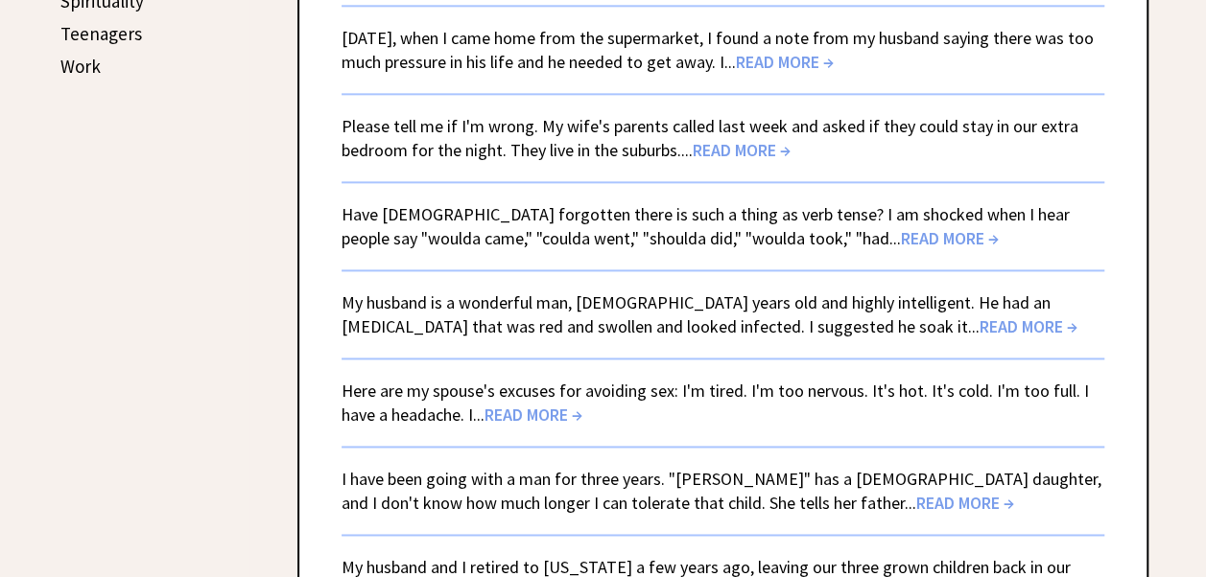
click at [979, 316] on span "READ MORE →" at bounding box center [1028, 327] width 98 height 22
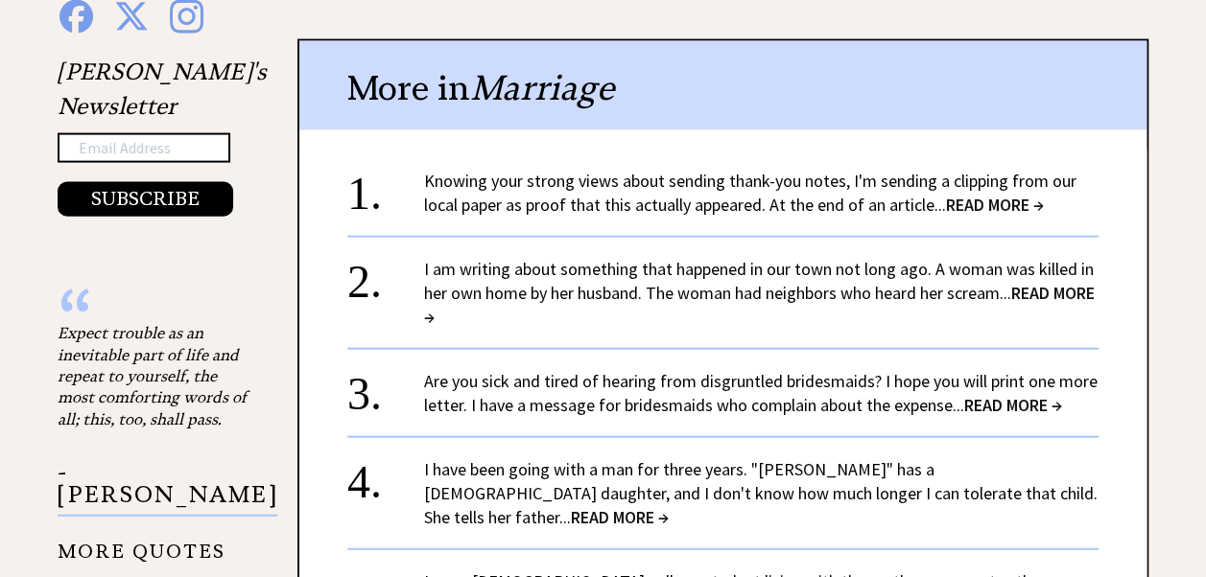
scroll to position [2110, 0]
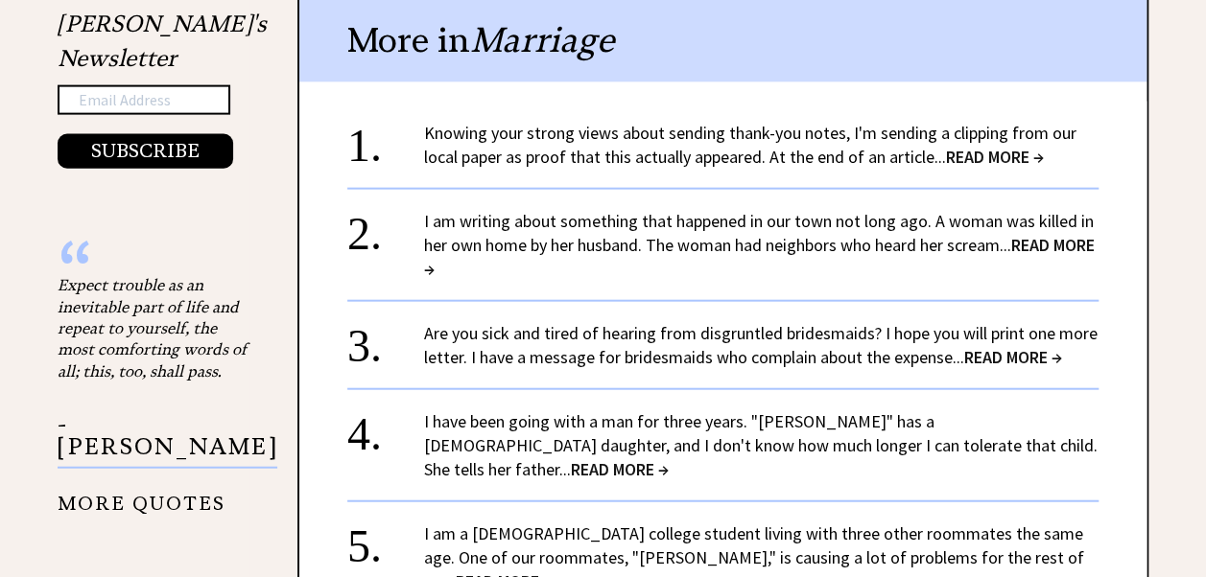
click at [669, 458] on span "READ MORE →" at bounding box center [620, 469] width 98 height 22
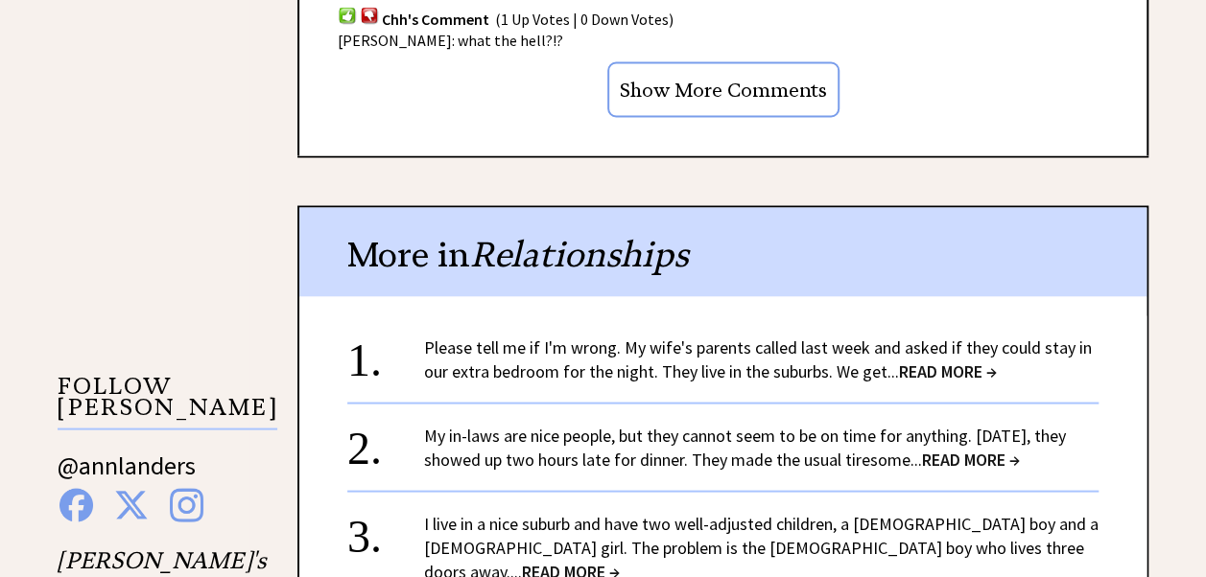
scroll to position [1726, 0]
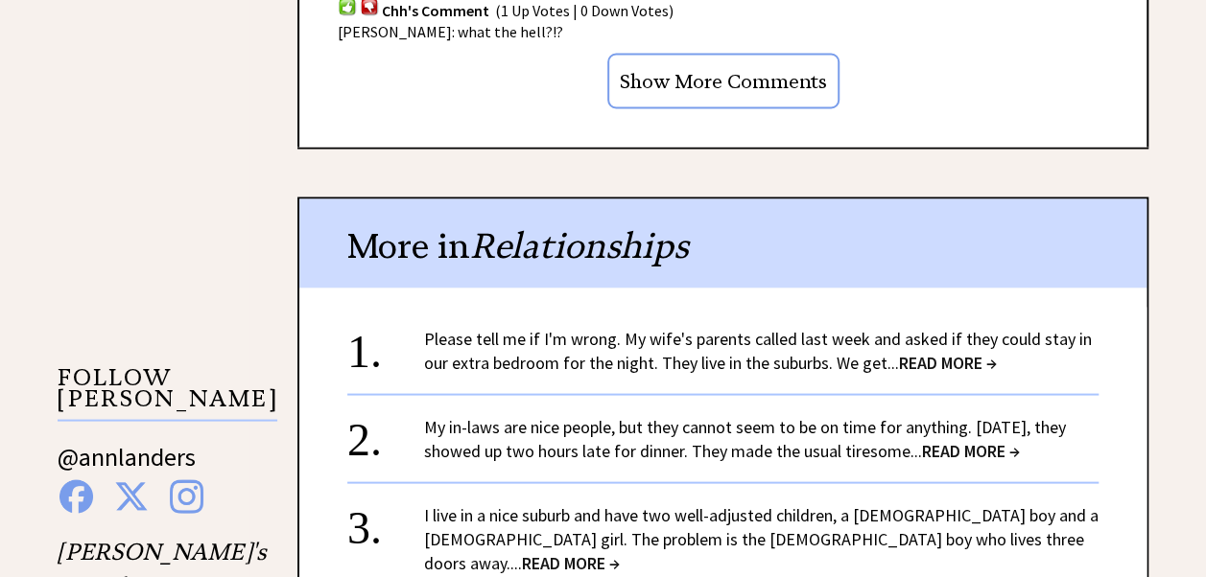
click at [975, 351] on span "READ MORE →" at bounding box center [948, 362] width 98 height 22
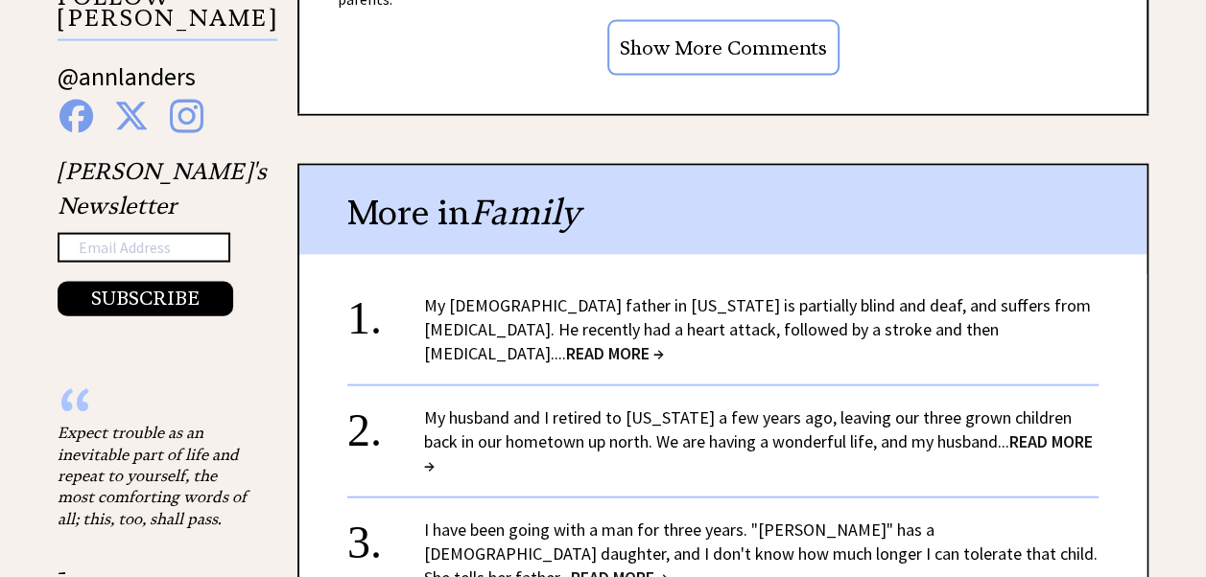
scroll to position [2014, 0]
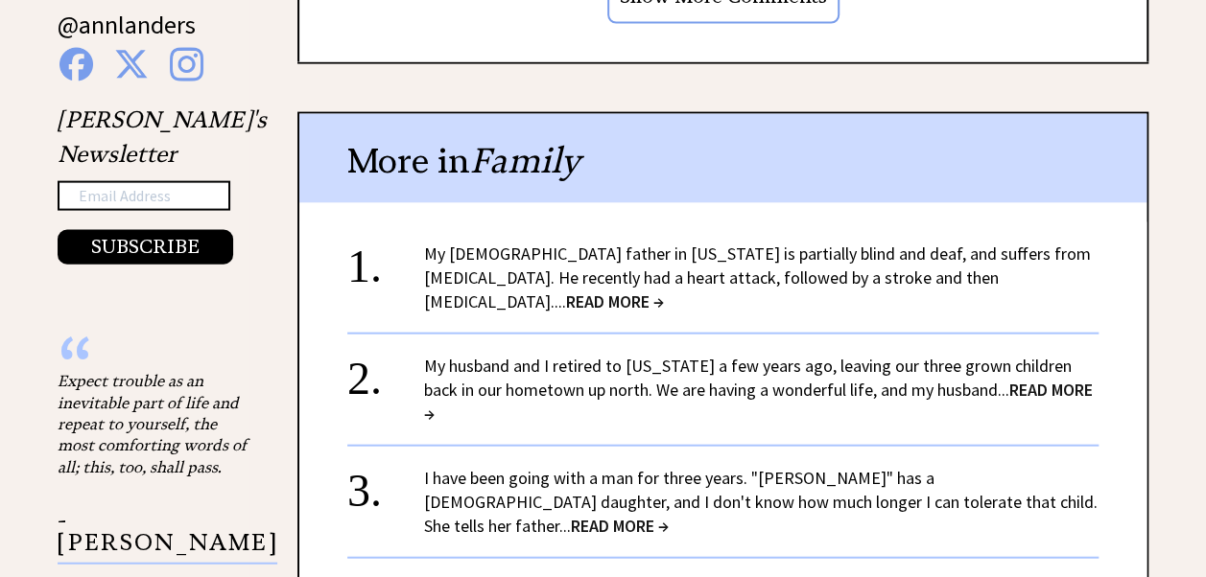
click at [982, 243] on link "My 89-year-old father in California is partially blind and deaf, and suffers fr…" at bounding box center [757, 278] width 667 height 70
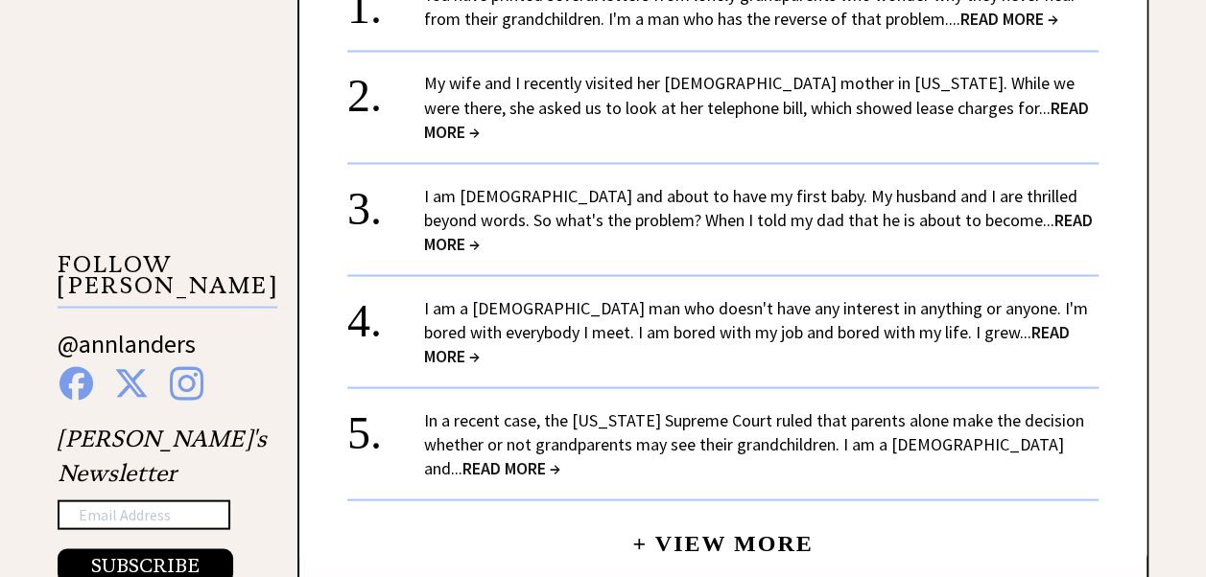
scroll to position [1726, 0]
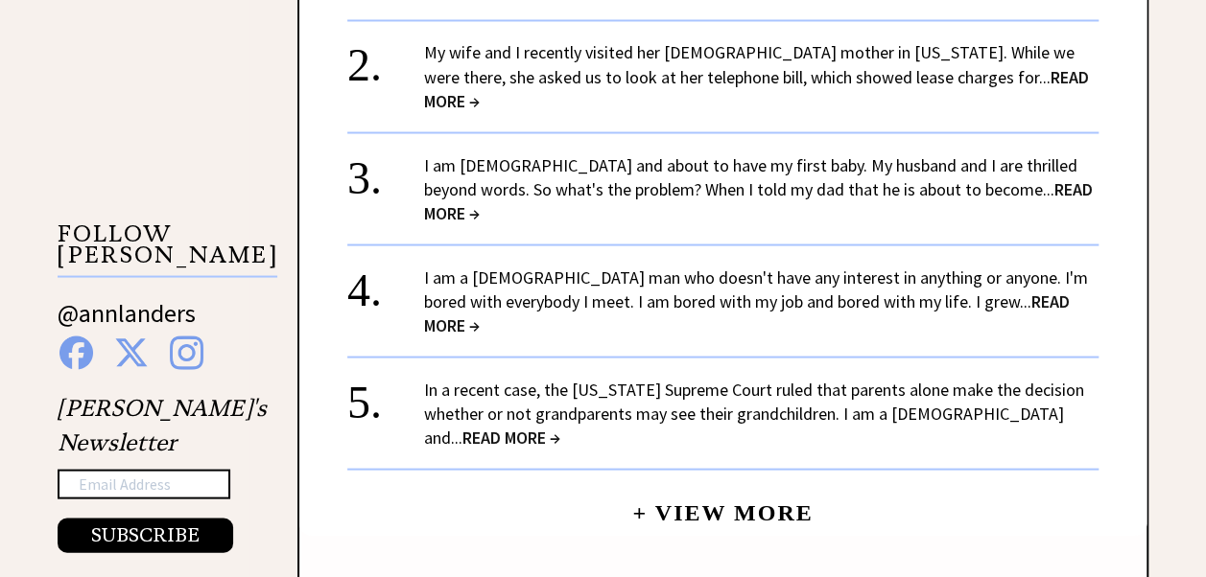
click at [1051, 177] on span "READ MORE →" at bounding box center [758, 200] width 669 height 46
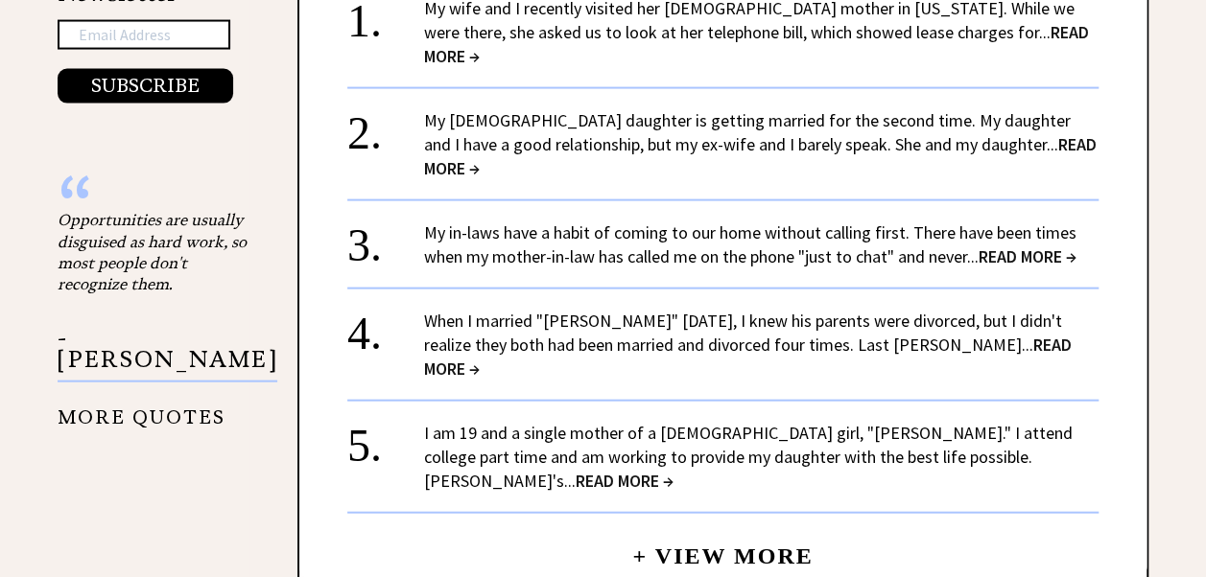
scroll to position [2014, 0]
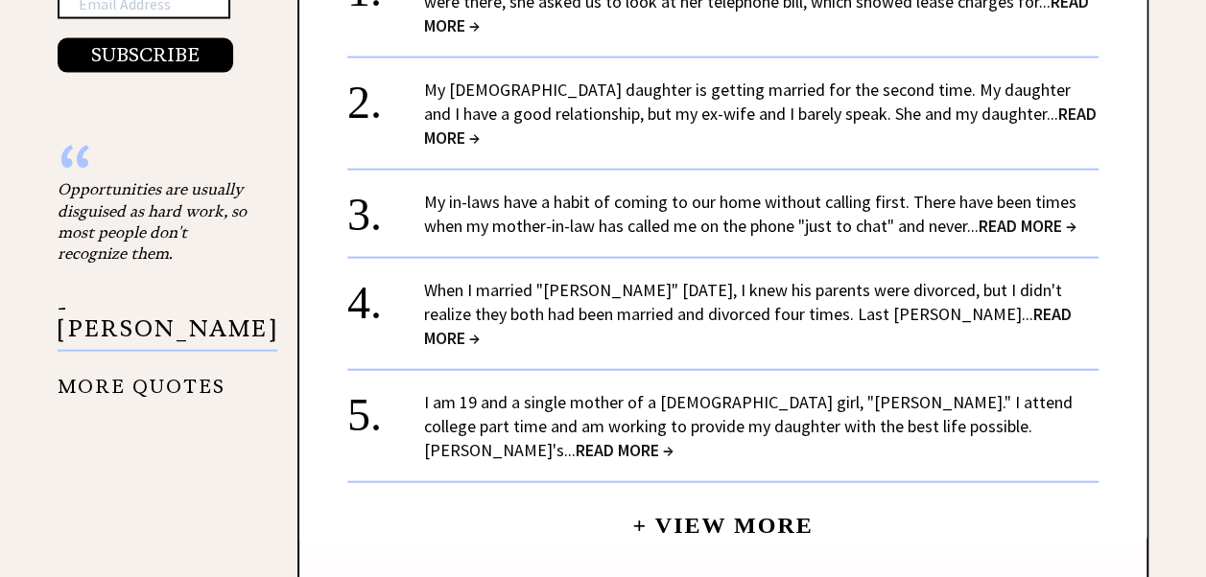
click at [973, 303] on span "READ MORE →" at bounding box center [747, 326] width 647 height 46
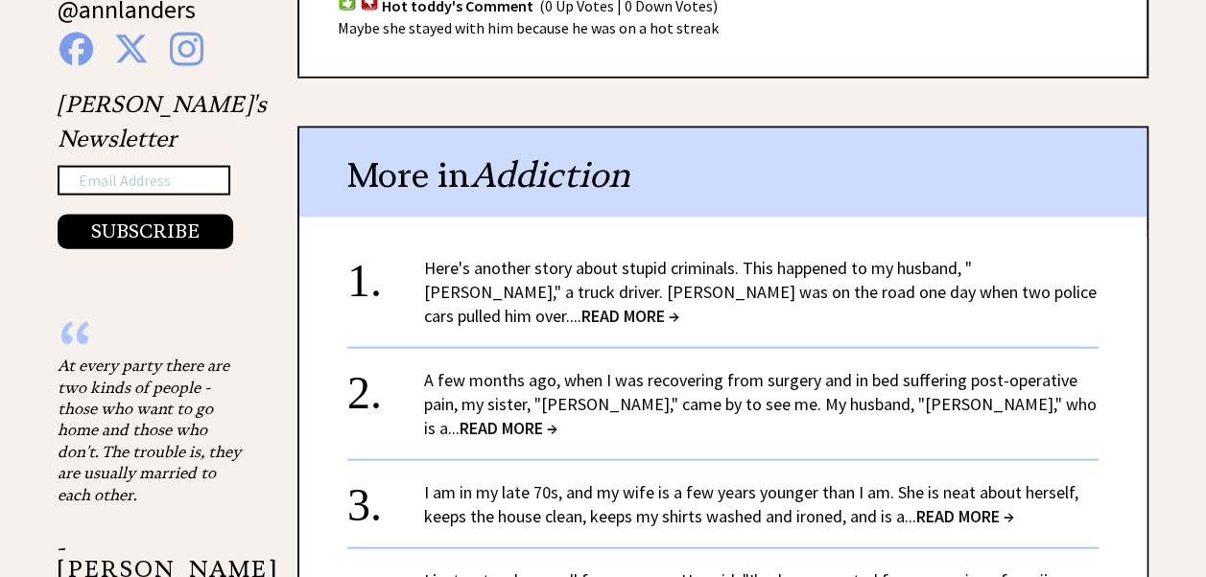
scroll to position [2110, 0]
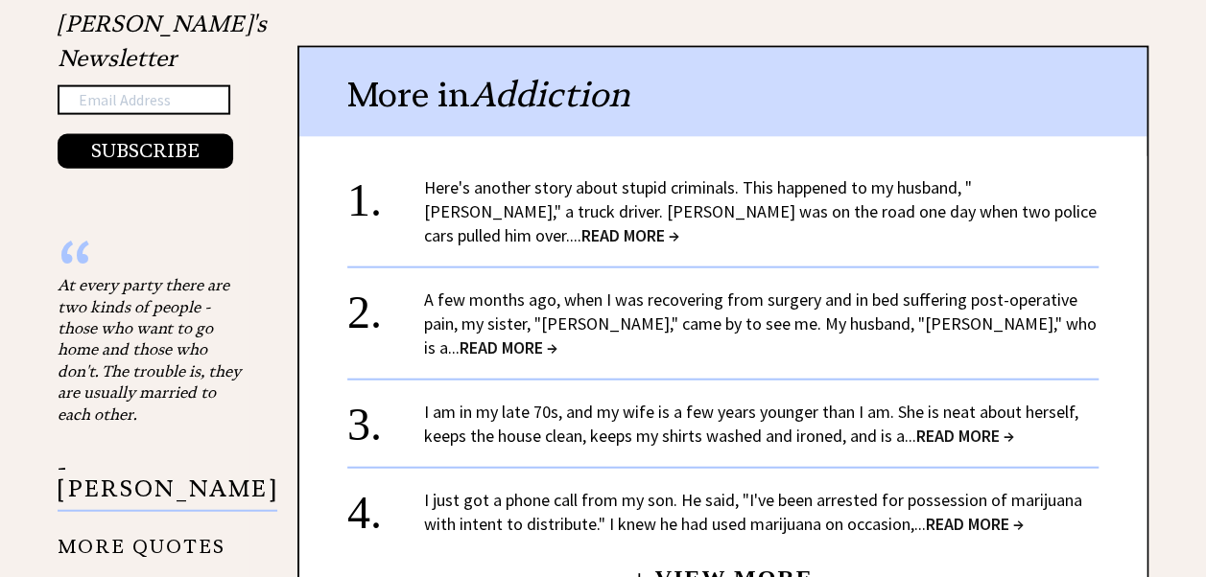
click at [679, 224] on span "READ MORE →" at bounding box center [630, 235] width 98 height 22
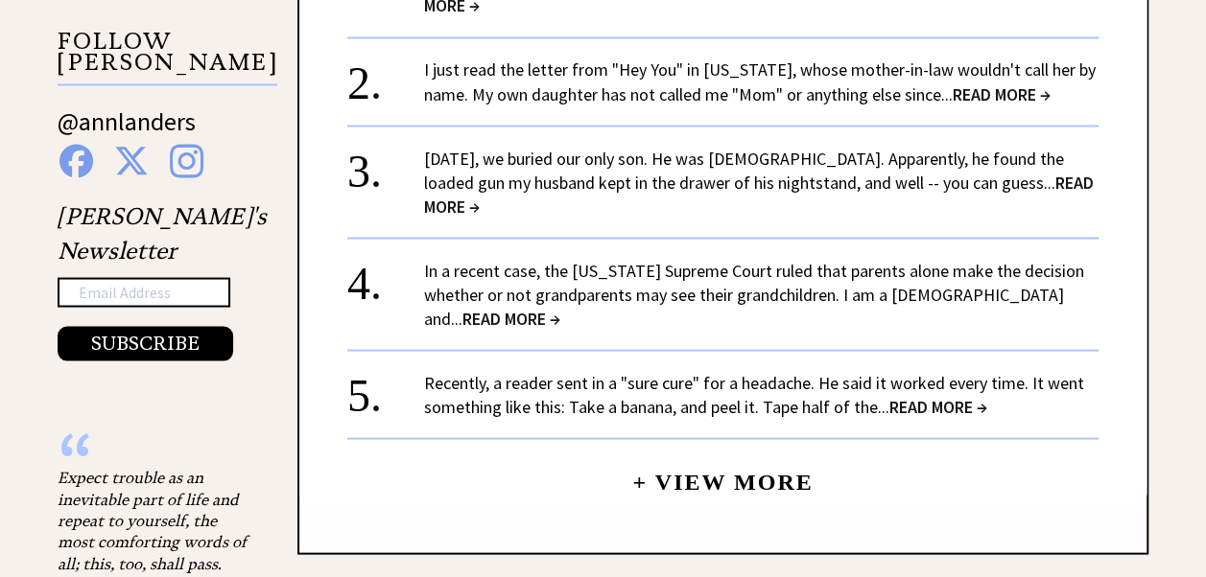
scroll to position [1822, 0]
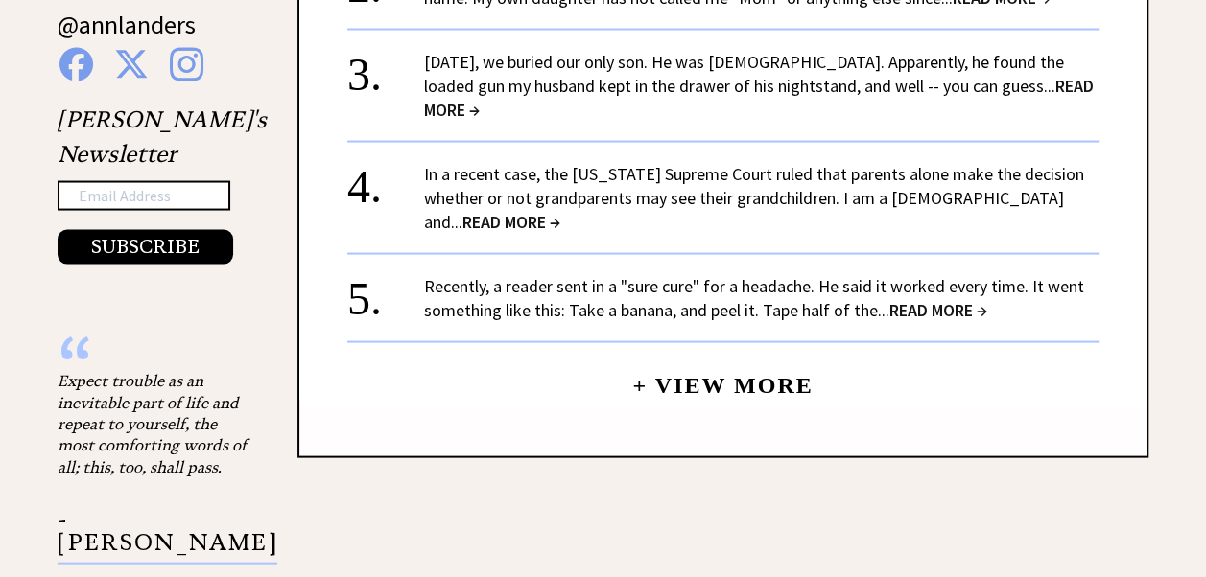
click at [943, 299] on span "READ MORE →" at bounding box center [938, 310] width 98 height 22
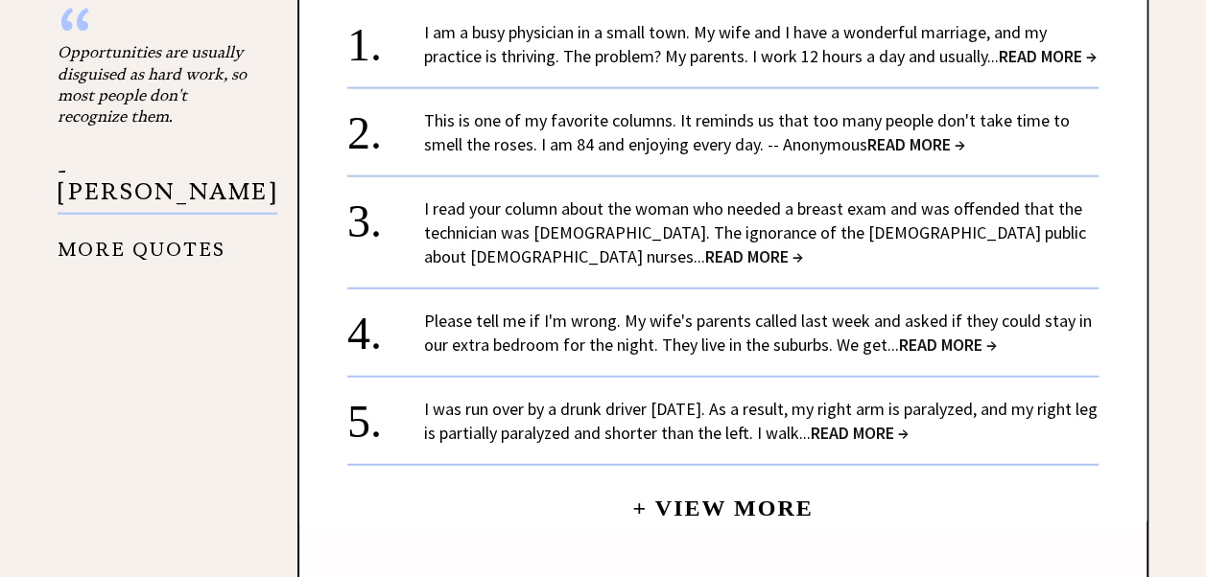
scroll to position [2398, 0]
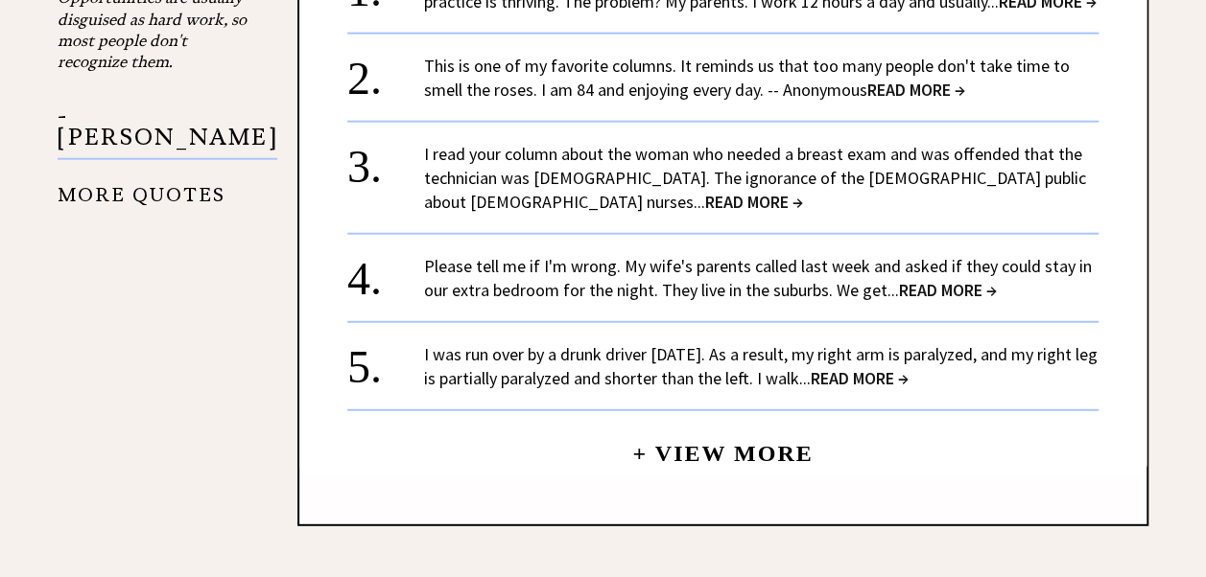
click at [905, 82] on span "READ MORE →" at bounding box center [916, 90] width 98 height 22
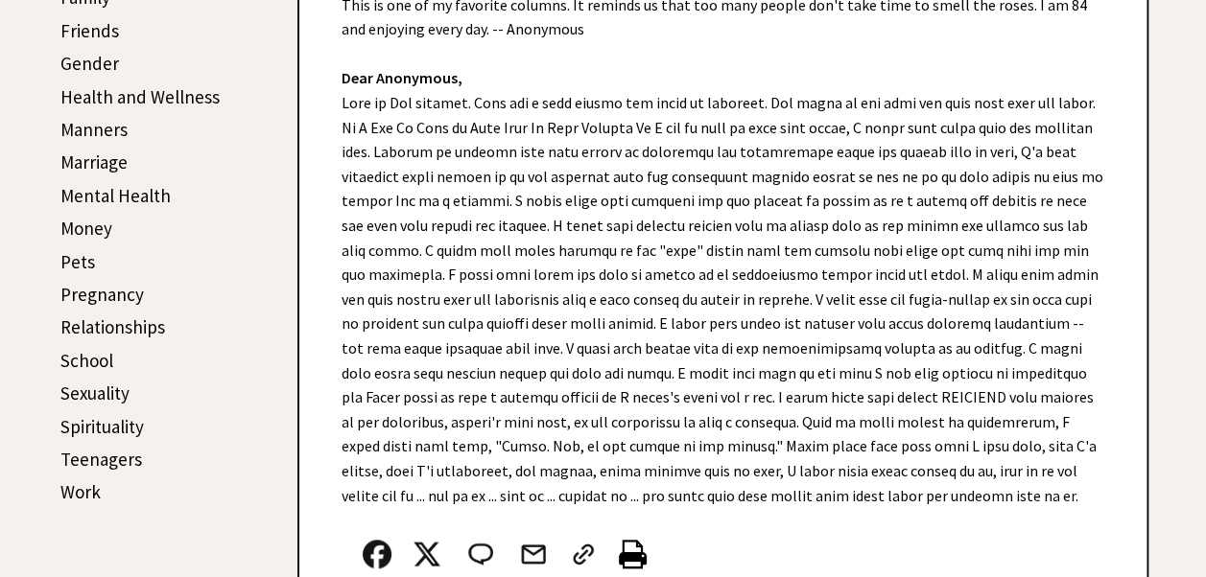
scroll to position [767, 0]
